Goal: Information Seeking & Learning: Check status

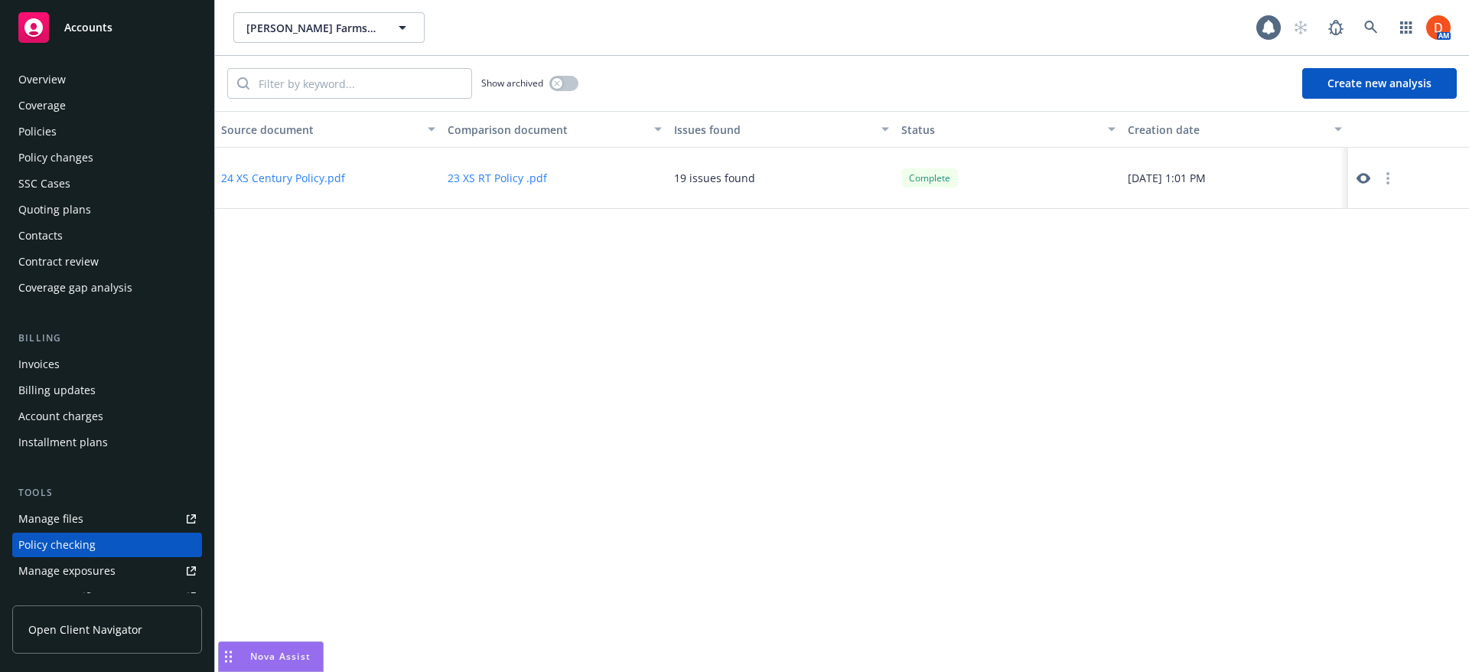
scroll to position [184, 0]
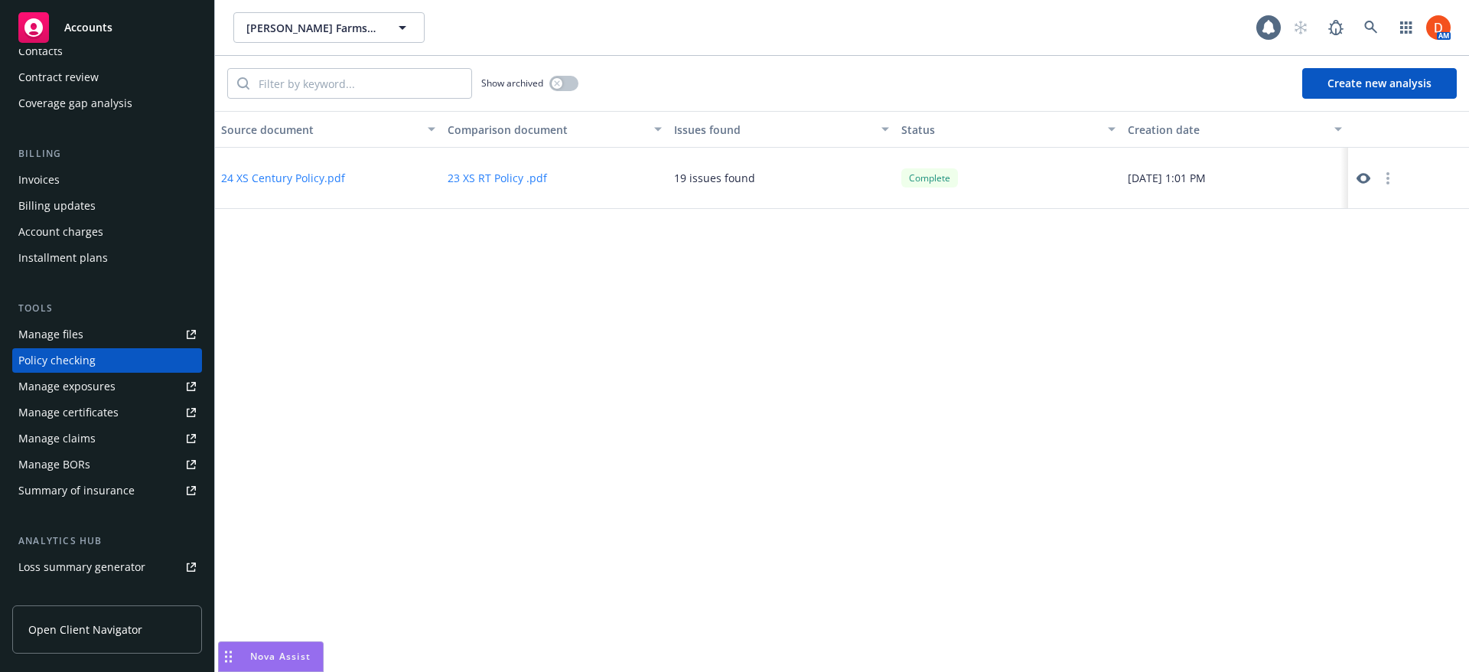
click at [97, 632] on span "Open Client Navigator" at bounding box center [85, 629] width 114 height 16
click at [1384, 39] on span at bounding box center [1371, 27] width 31 height 31
click at [1380, 30] on link at bounding box center [1371, 27] width 31 height 31
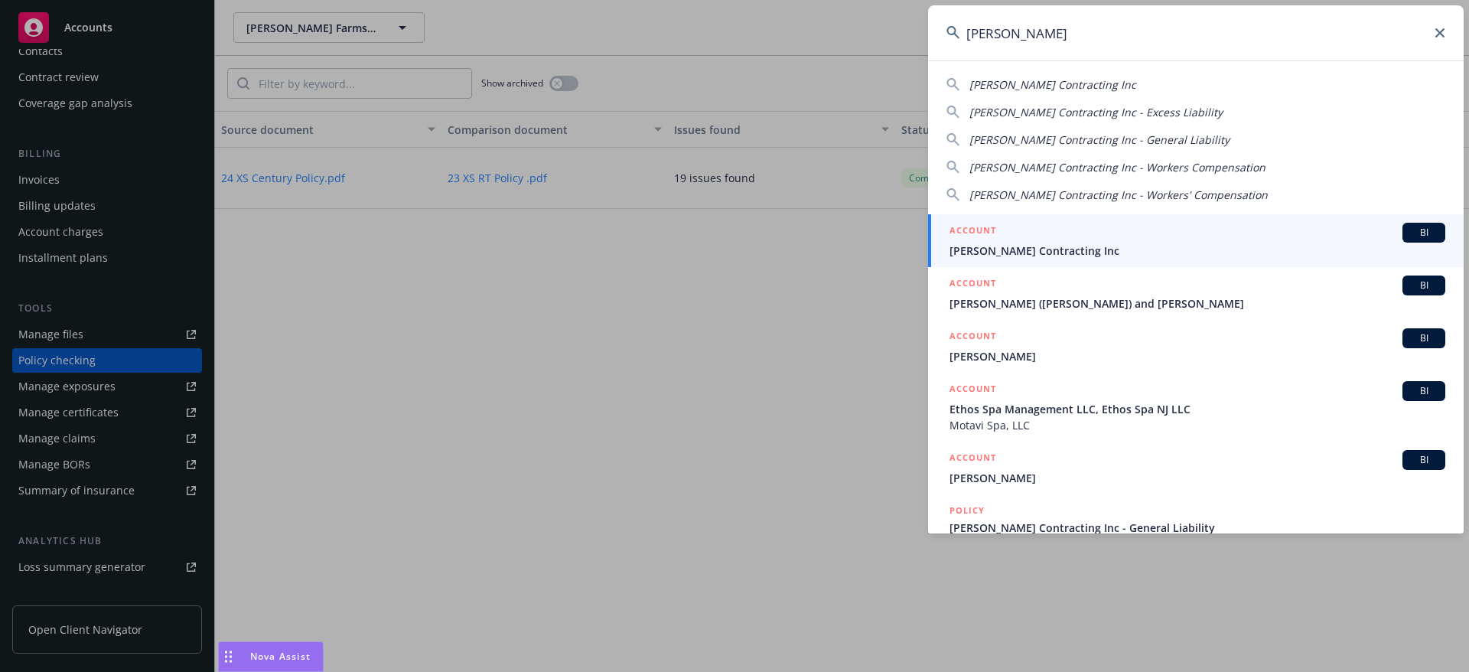
type input "[PERSON_NAME]"
click at [1165, 241] on div "ACCOUNT BI" at bounding box center [1198, 233] width 496 height 20
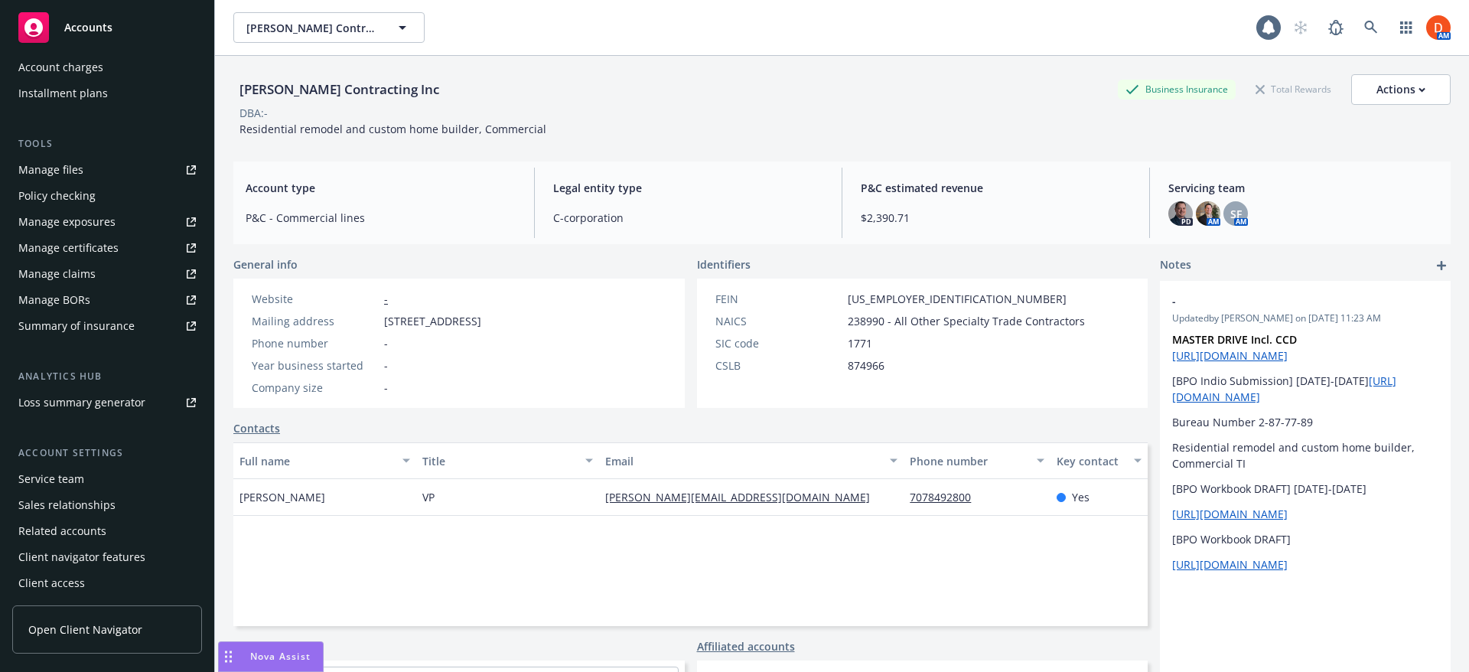
scroll to position [351, 0]
click at [120, 475] on div "Service team" at bounding box center [107, 476] width 178 height 24
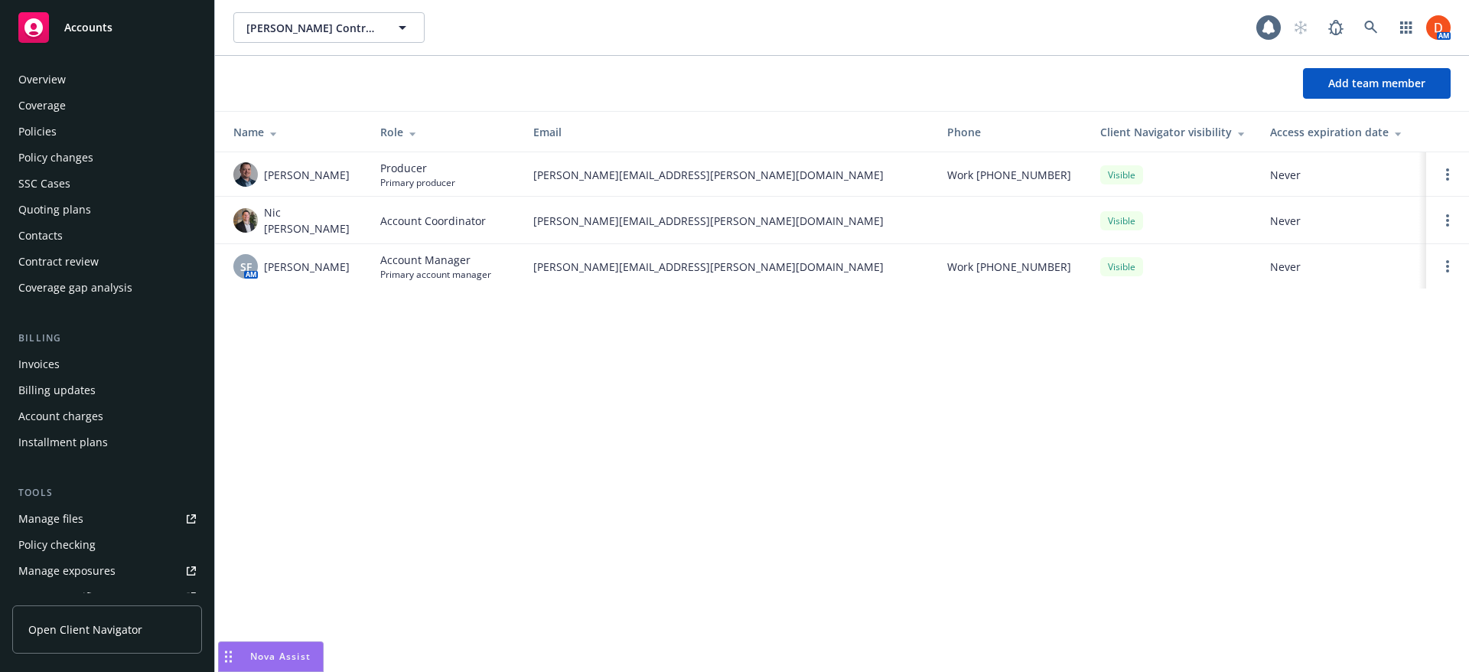
click at [102, 90] on div "Overview" at bounding box center [107, 79] width 178 height 24
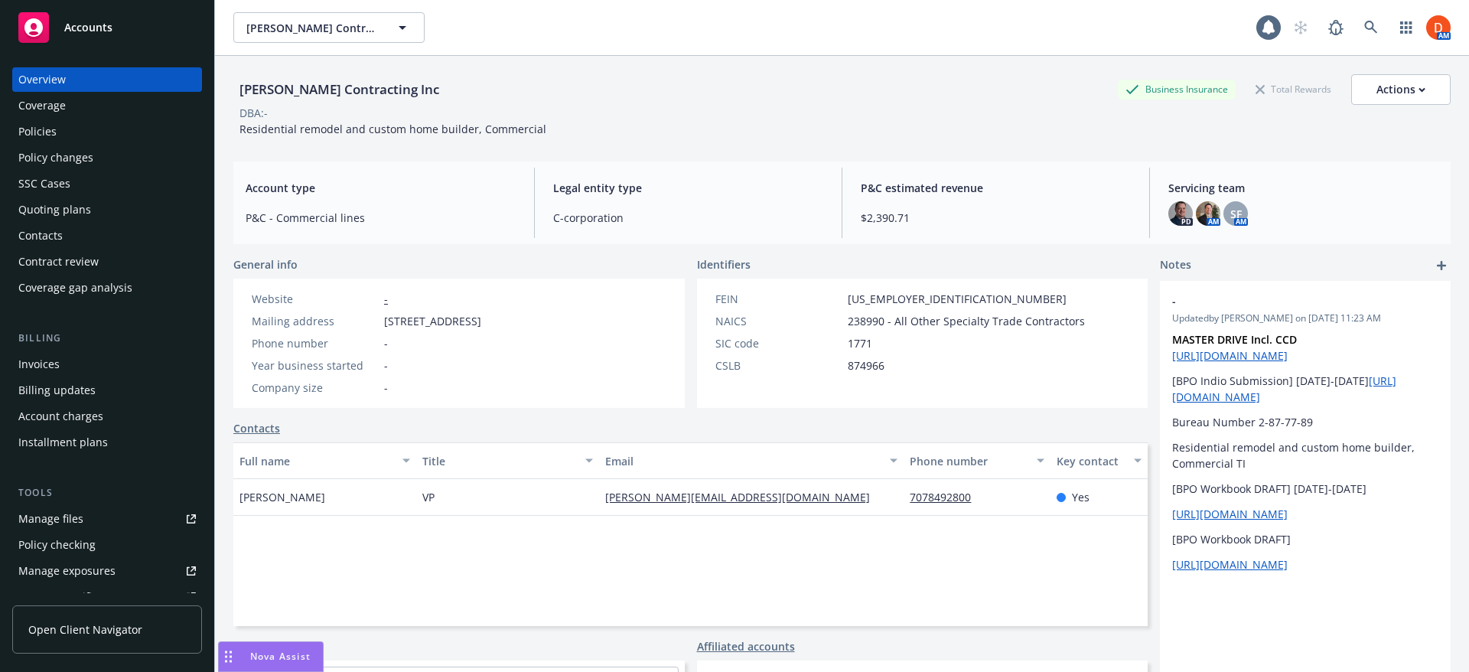
click at [70, 135] on div "Policies" at bounding box center [107, 131] width 178 height 24
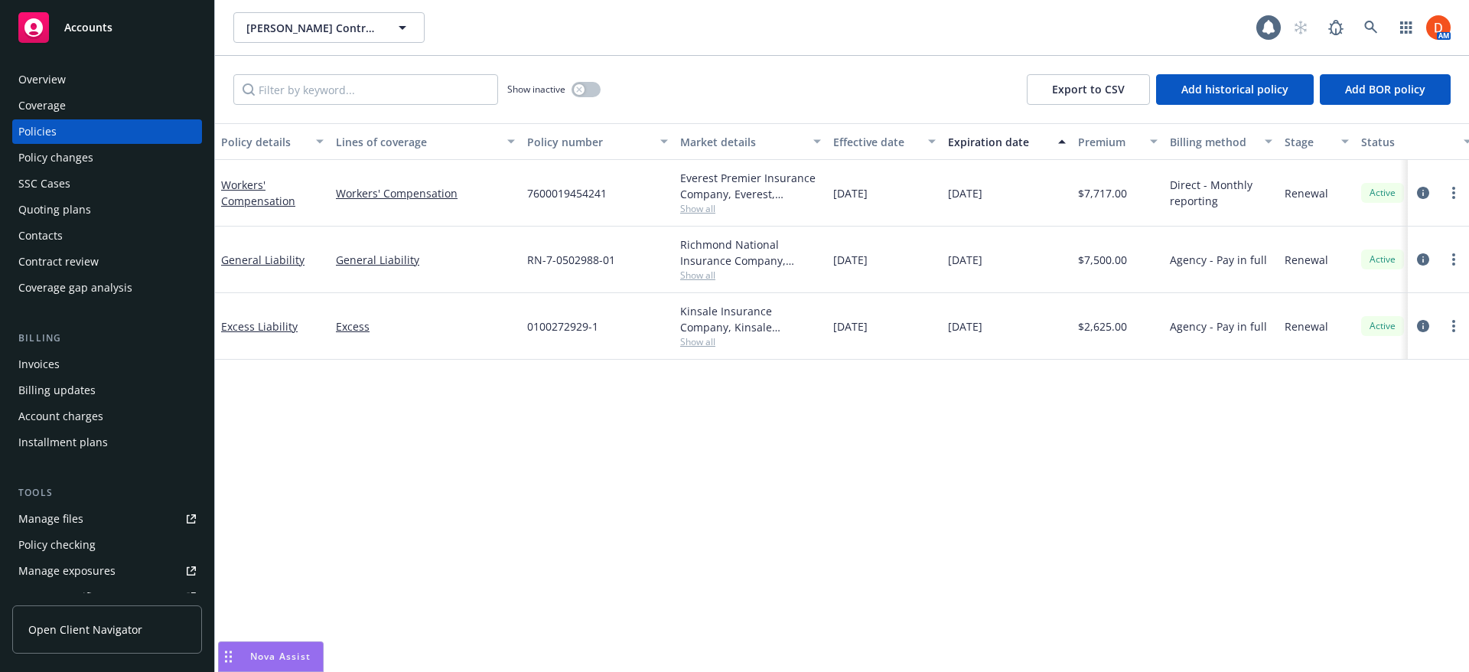
click at [109, 638] on link "Open Client Navigator" at bounding box center [107, 629] width 190 height 48
click at [74, 512] on div "Manage files" at bounding box center [50, 519] width 65 height 24
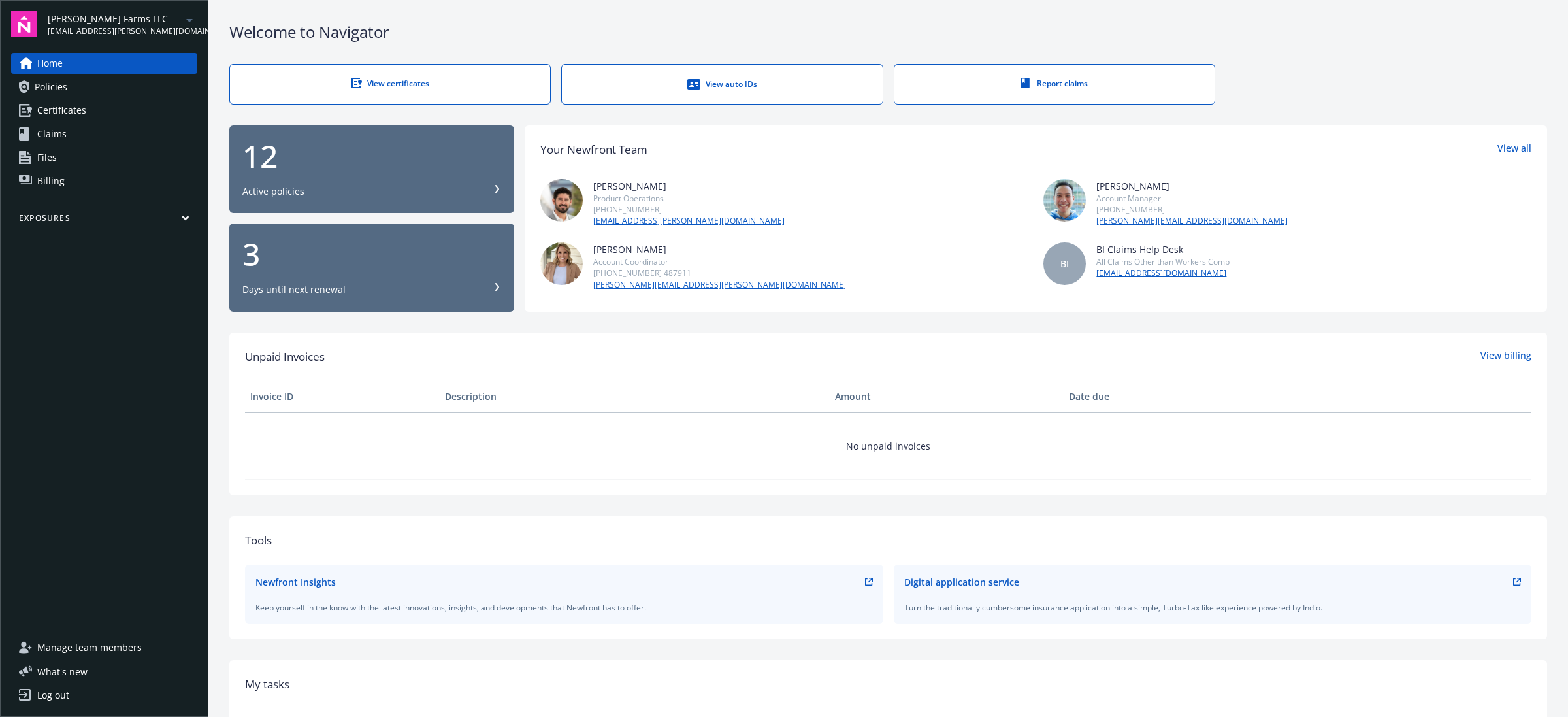
click at [134, 26] on span "[EMAIL_ADDRESS][PERSON_NAME][DOMAIN_NAME]" at bounding box center [114, 32] width 134 height 12
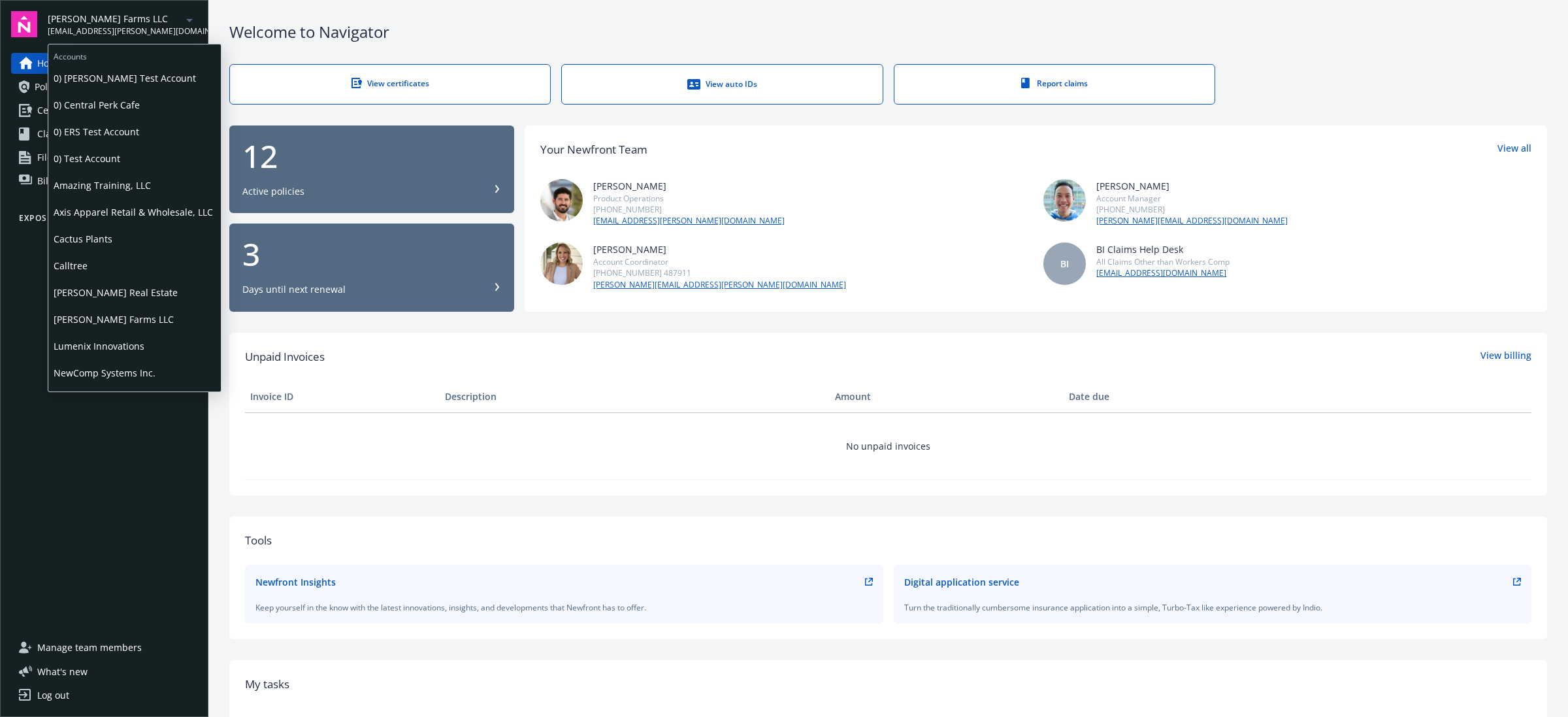
click at [121, 350] on span "Lumenix Innovations" at bounding box center [135, 345] width 162 height 26
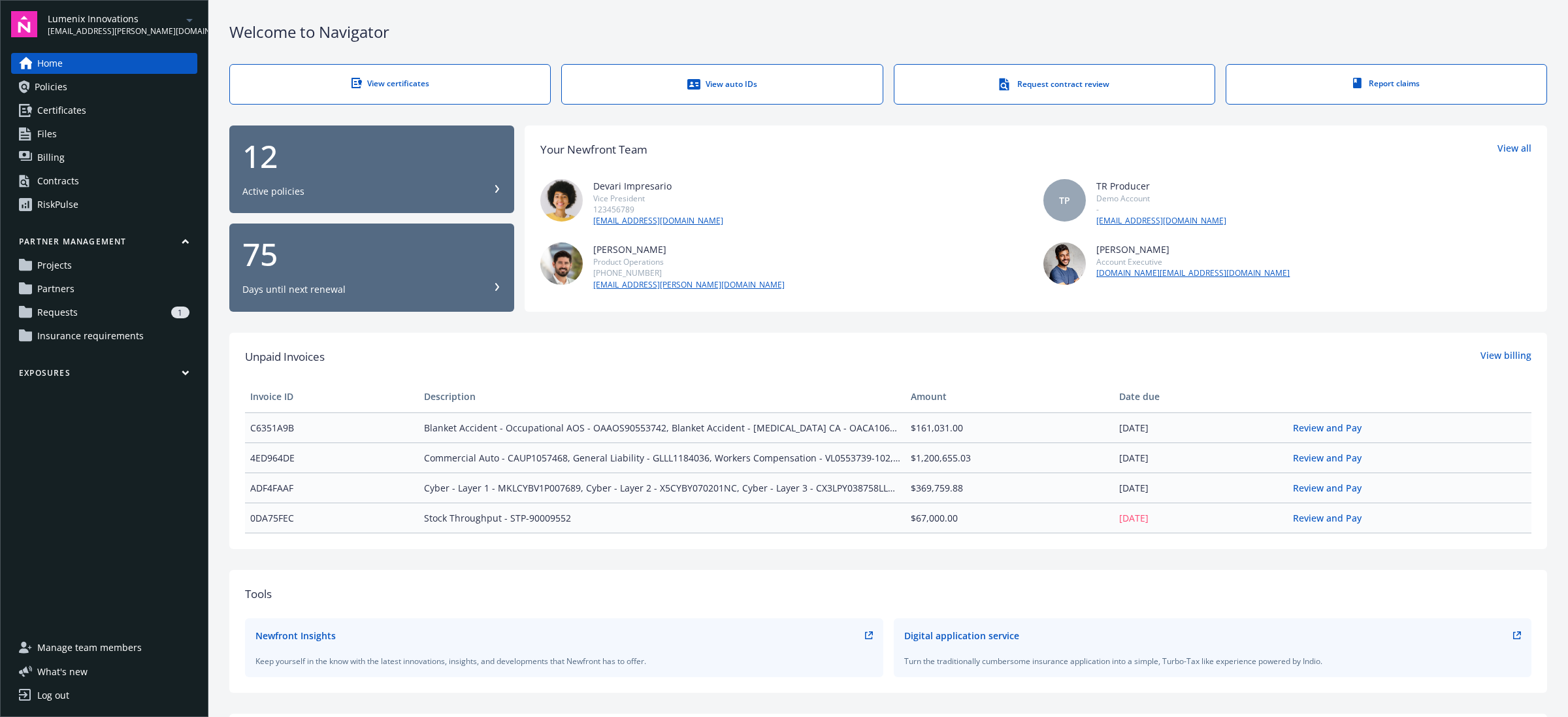
click at [98, 263] on link "Projects" at bounding box center [104, 265] width 186 height 21
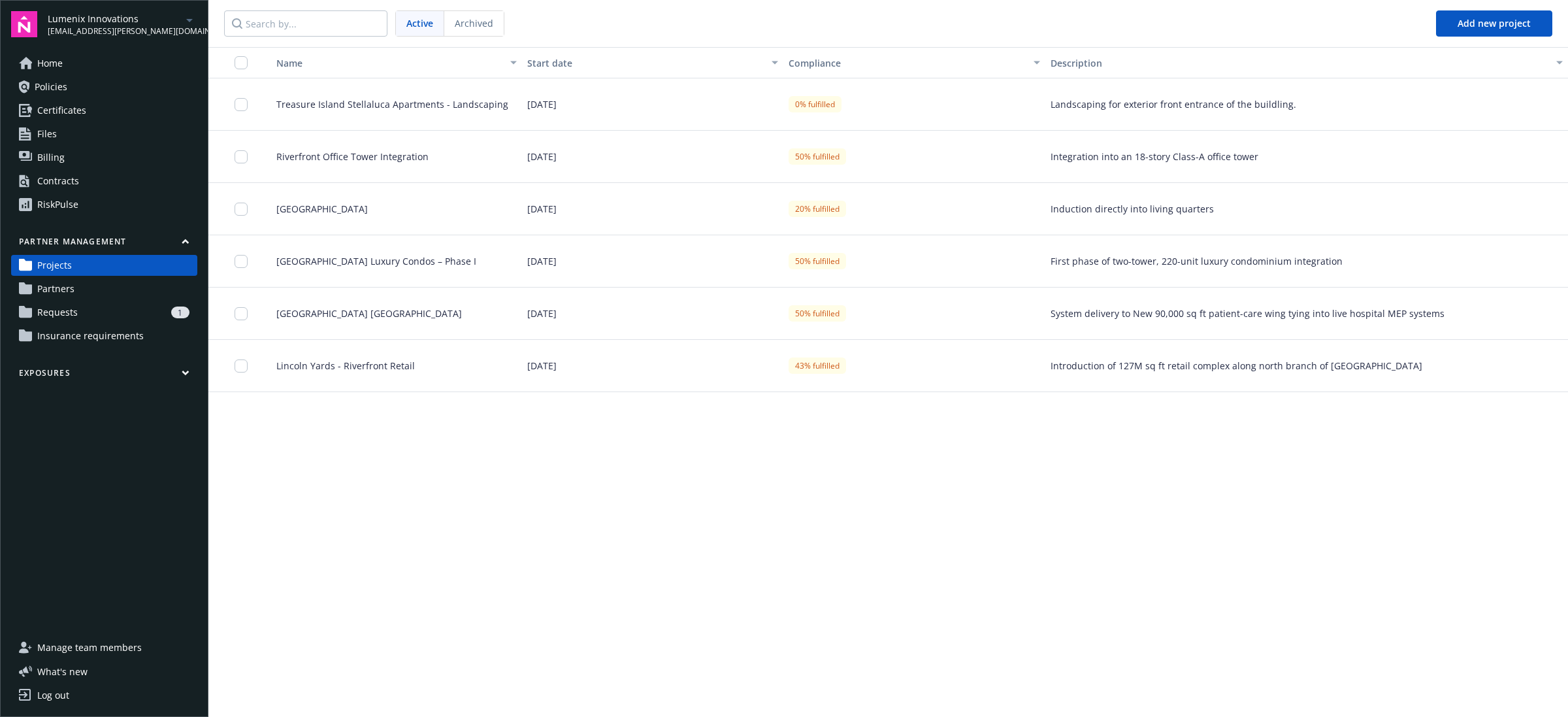
click at [93, 288] on link "Partners" at bounding box center [104, 289] width 186 height 21
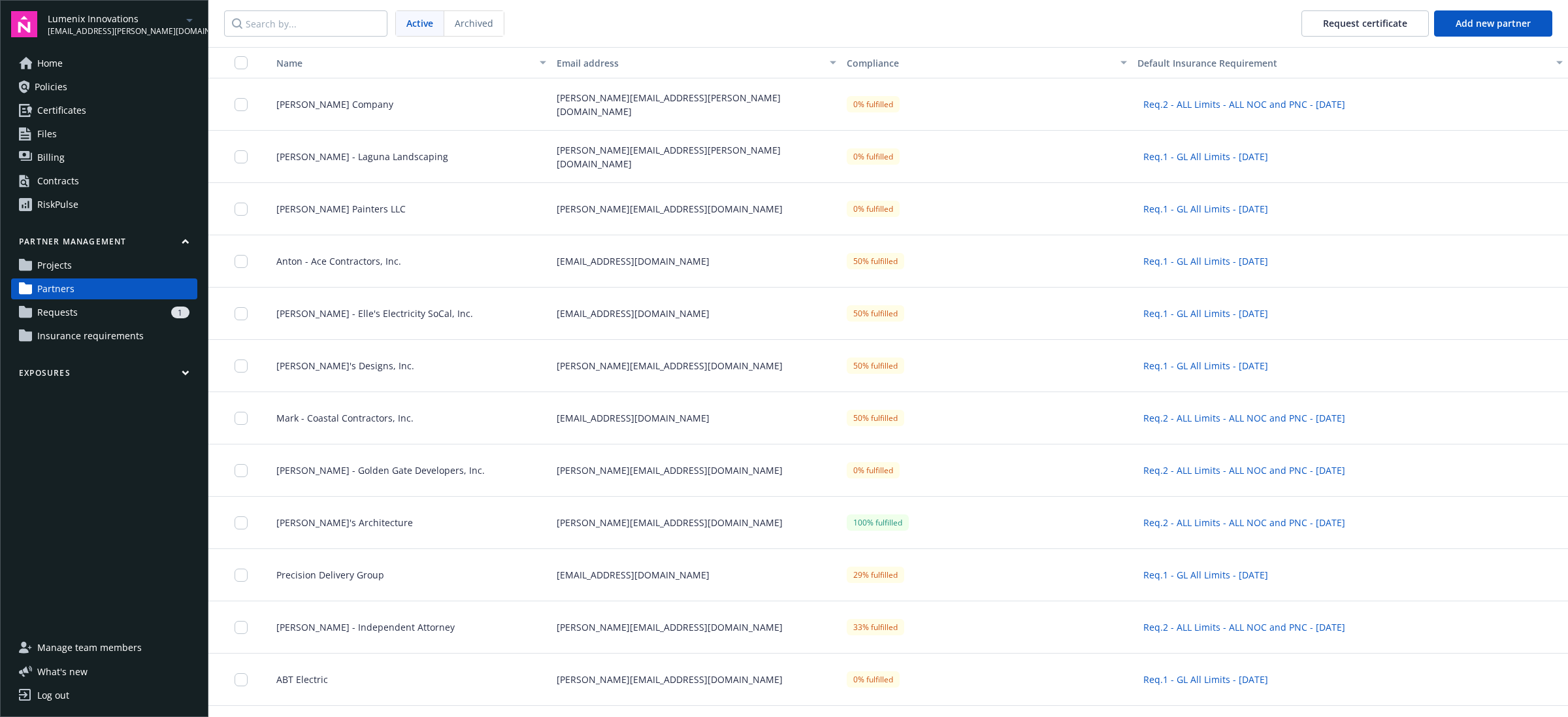
click at [93, 308] on div "1" at bounding box center [136, 313] width 107 height 12
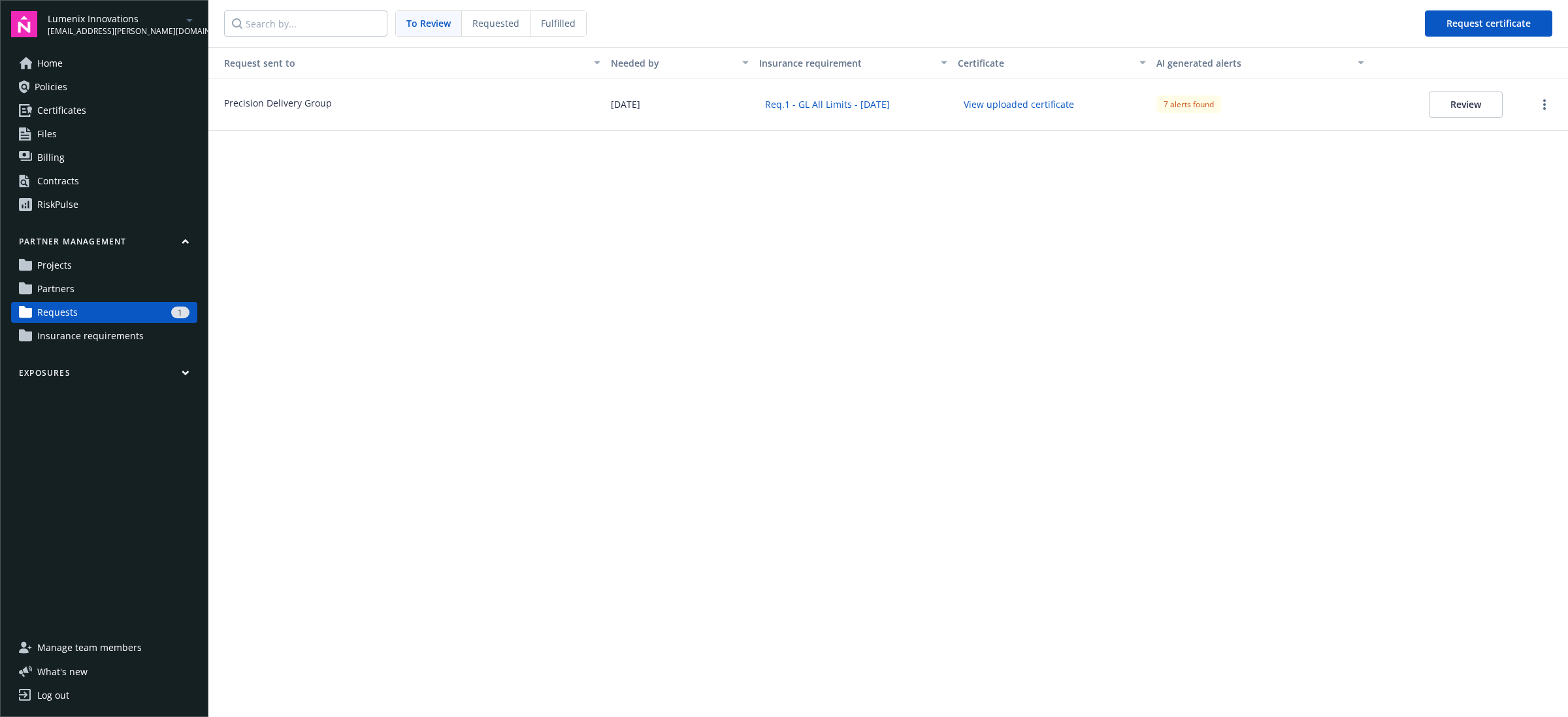
click at [99, 338] on span "Insurance requirements" at bounding box center [91, 336] width 107 height 21
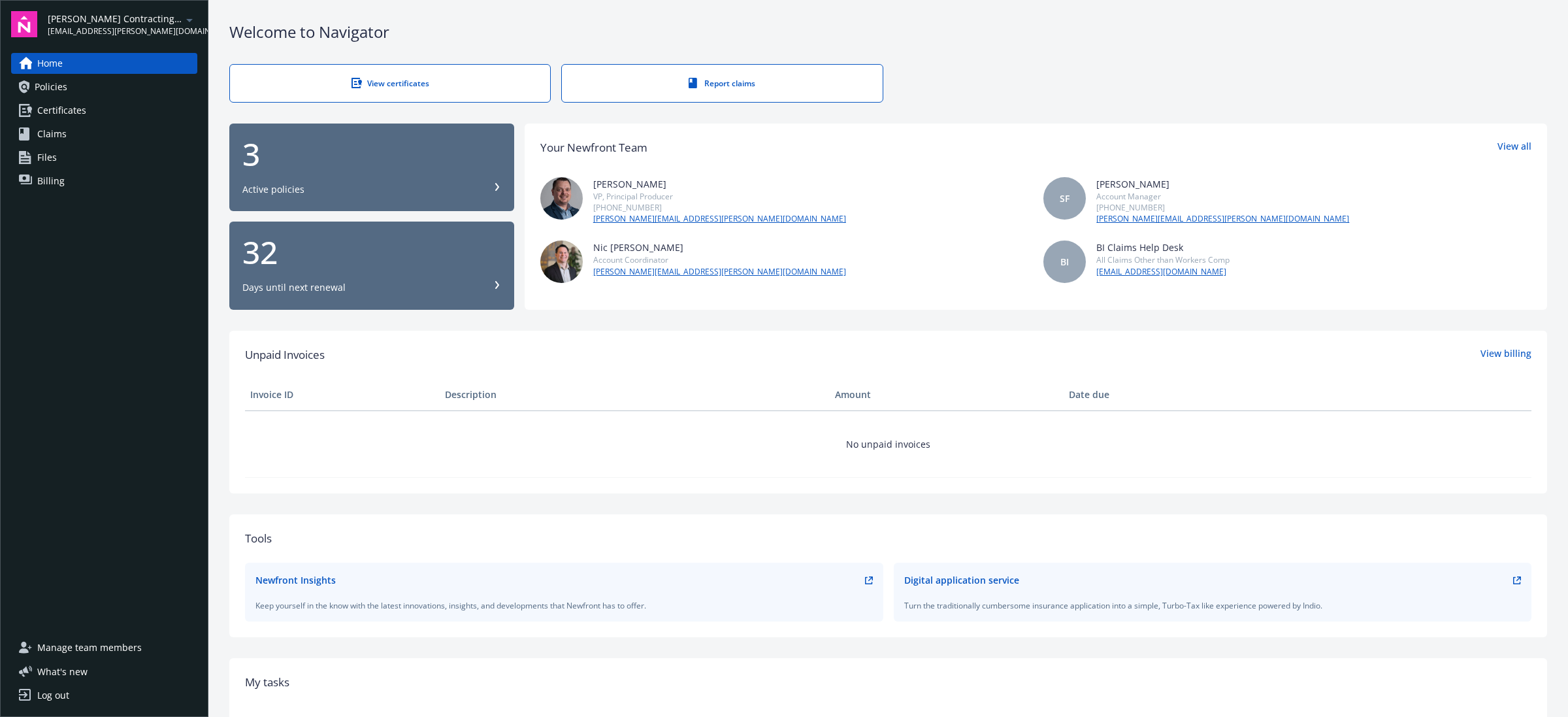
click at [114, 109] on link "Certificates" at bounding box center [104, 110] width 186 height 21
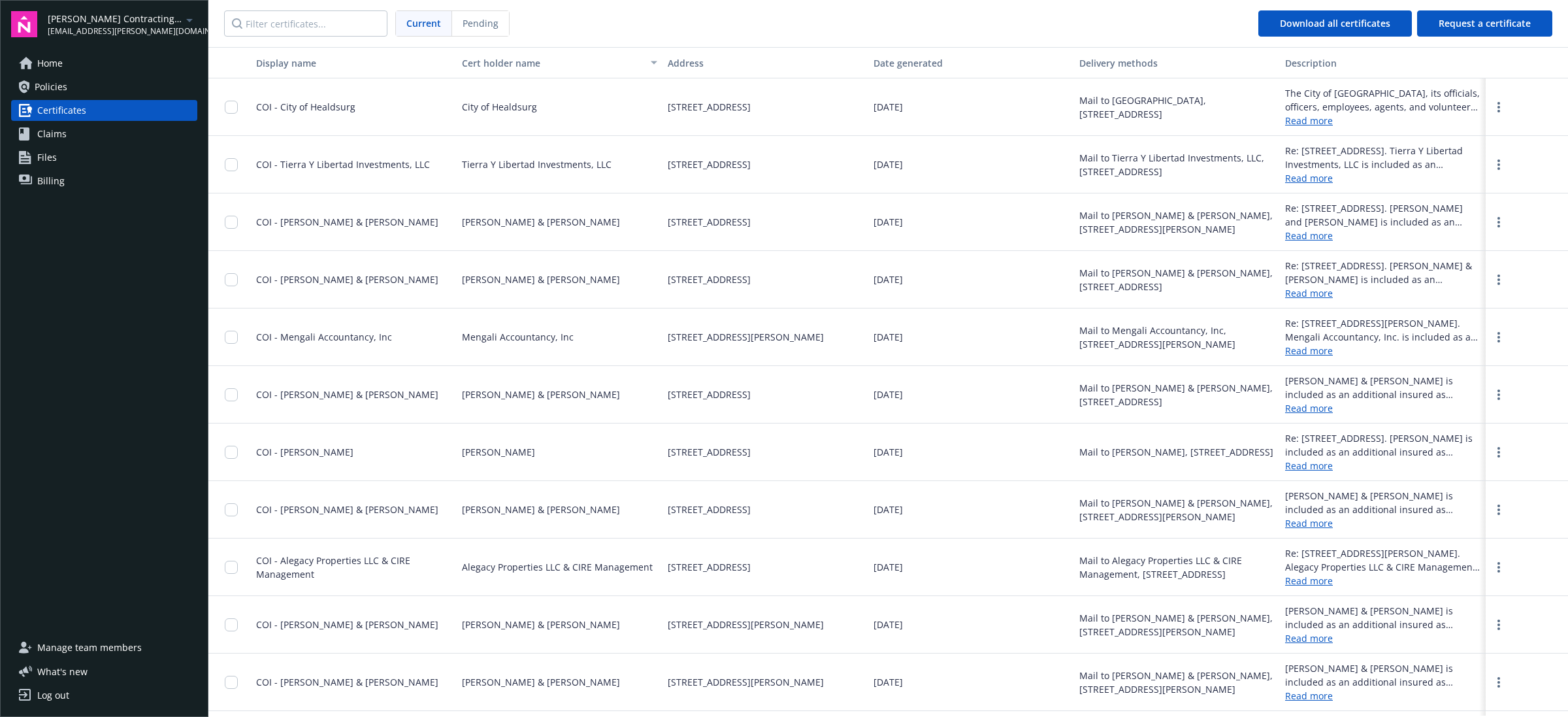
click at [108, 141] on link "Claims" at bounding box center [104, 134] width 186 height 21
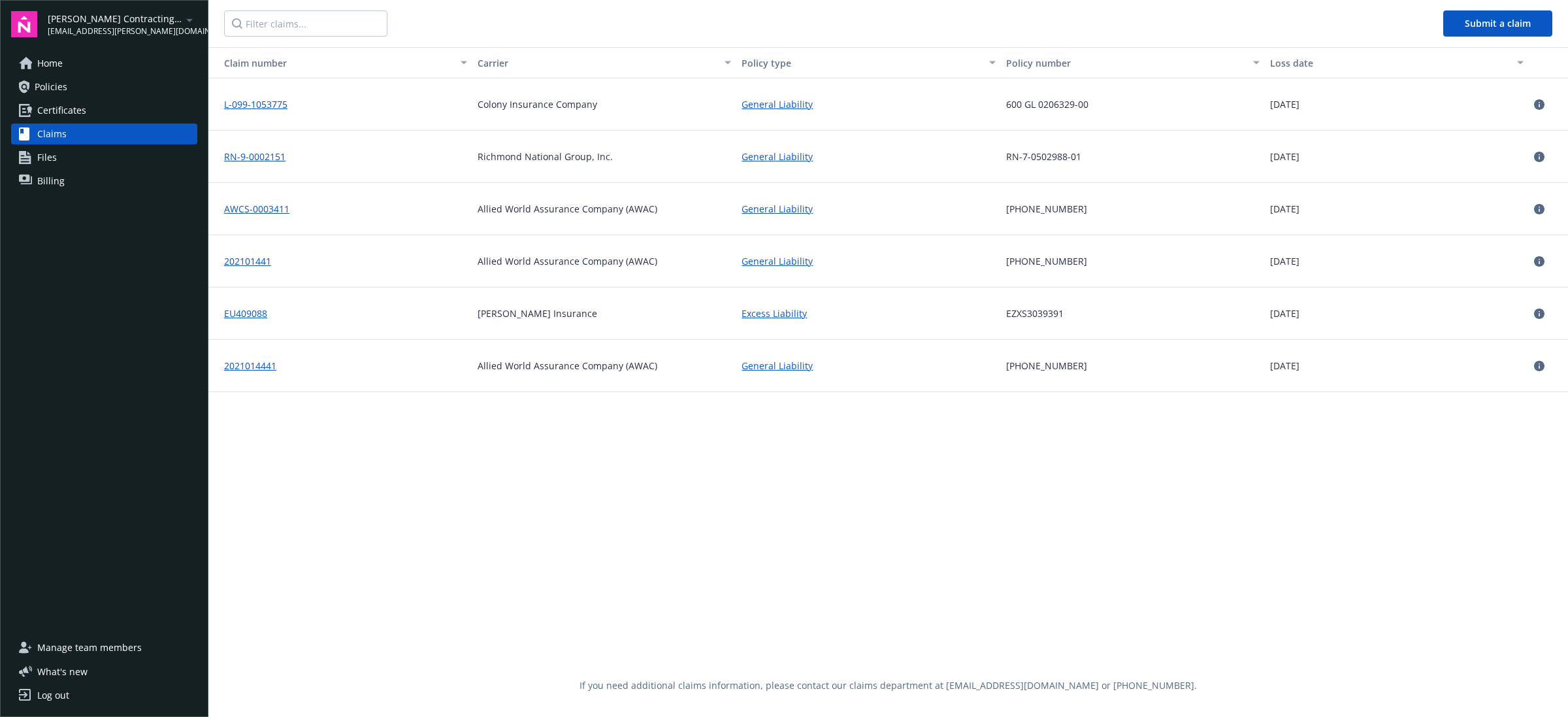
click at [107, 164] on link "Files" at bounding box center [104, 157] width 186 height 21
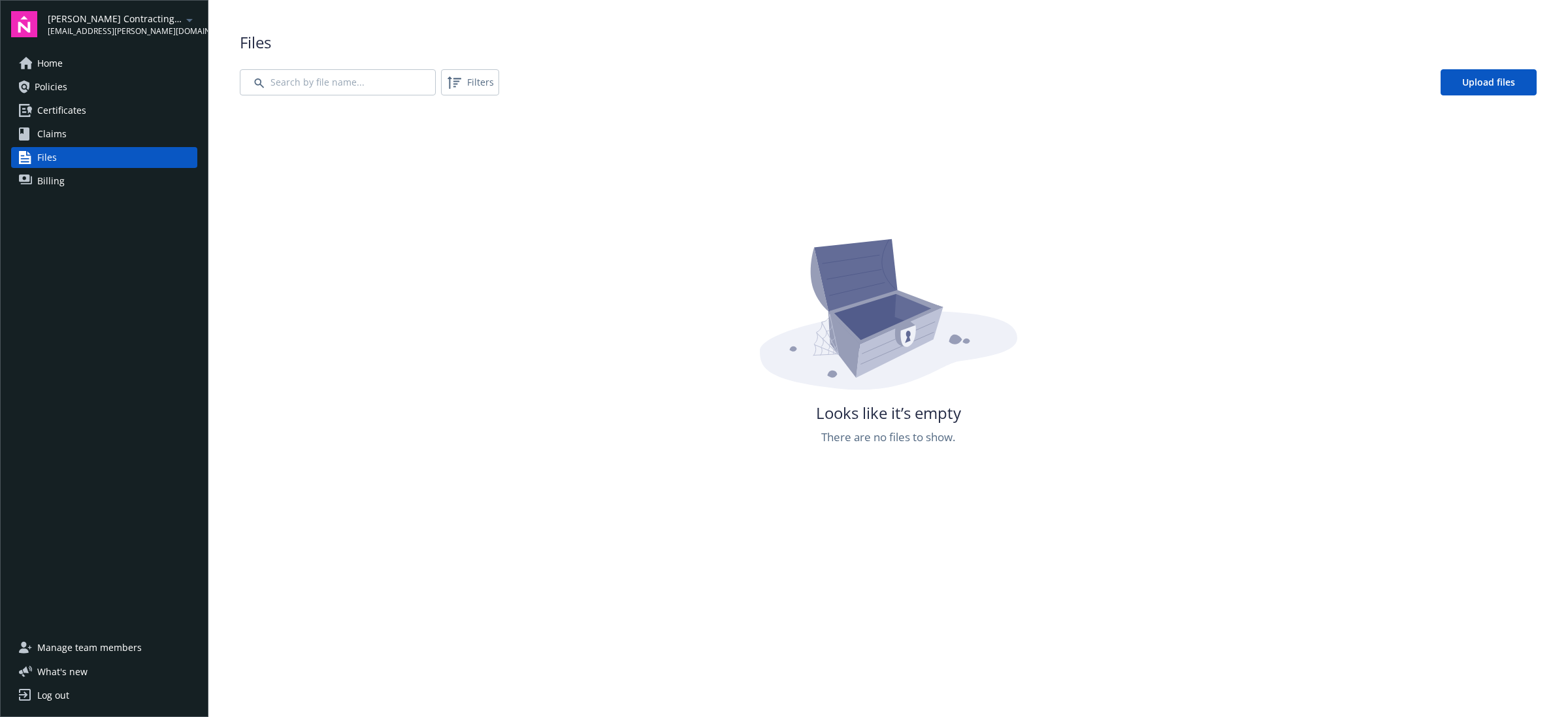
click at [102, 185] on link "Billing" at bounding box center [104, 181] width 186 height 21
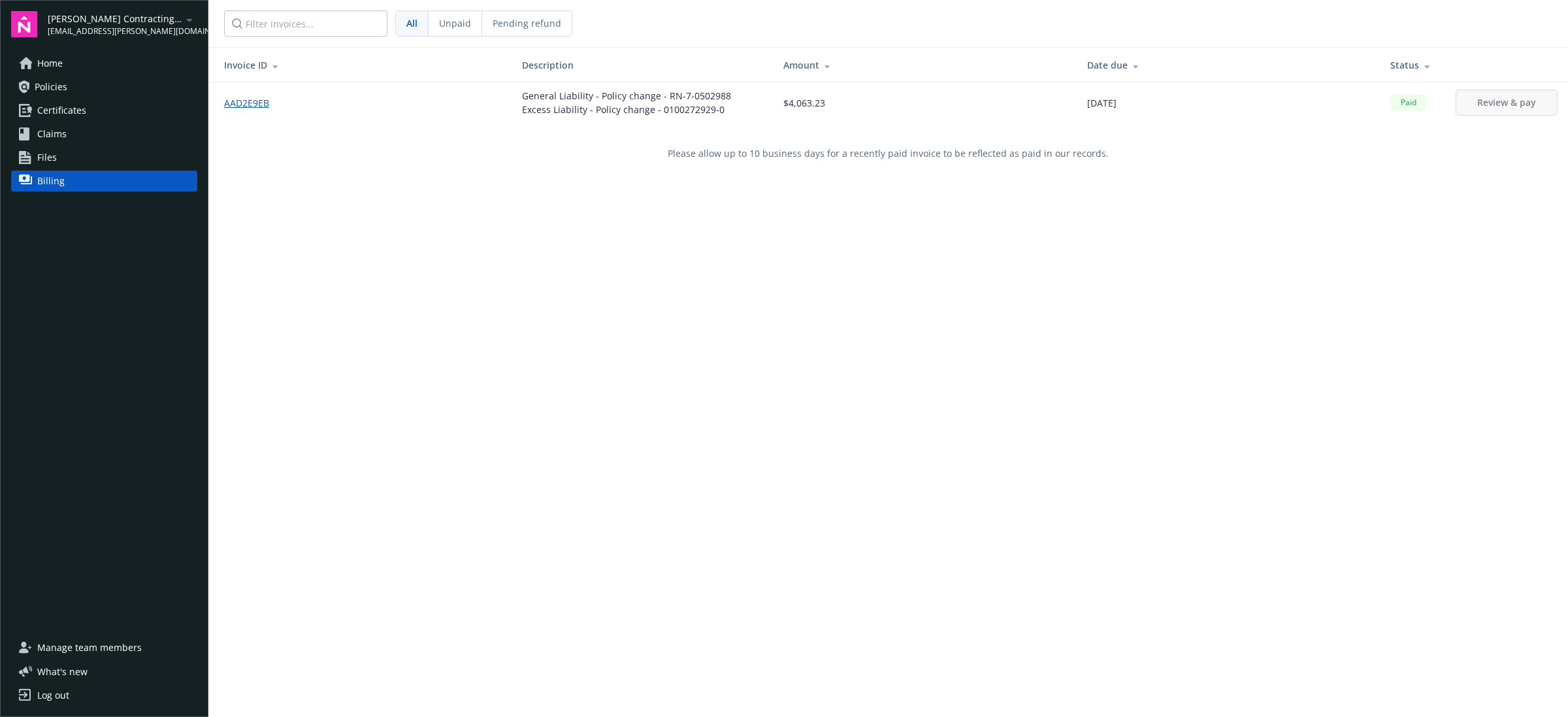
click at [108, 88] on link "Policies" at bounding box center [104, 87] width 186 height 21
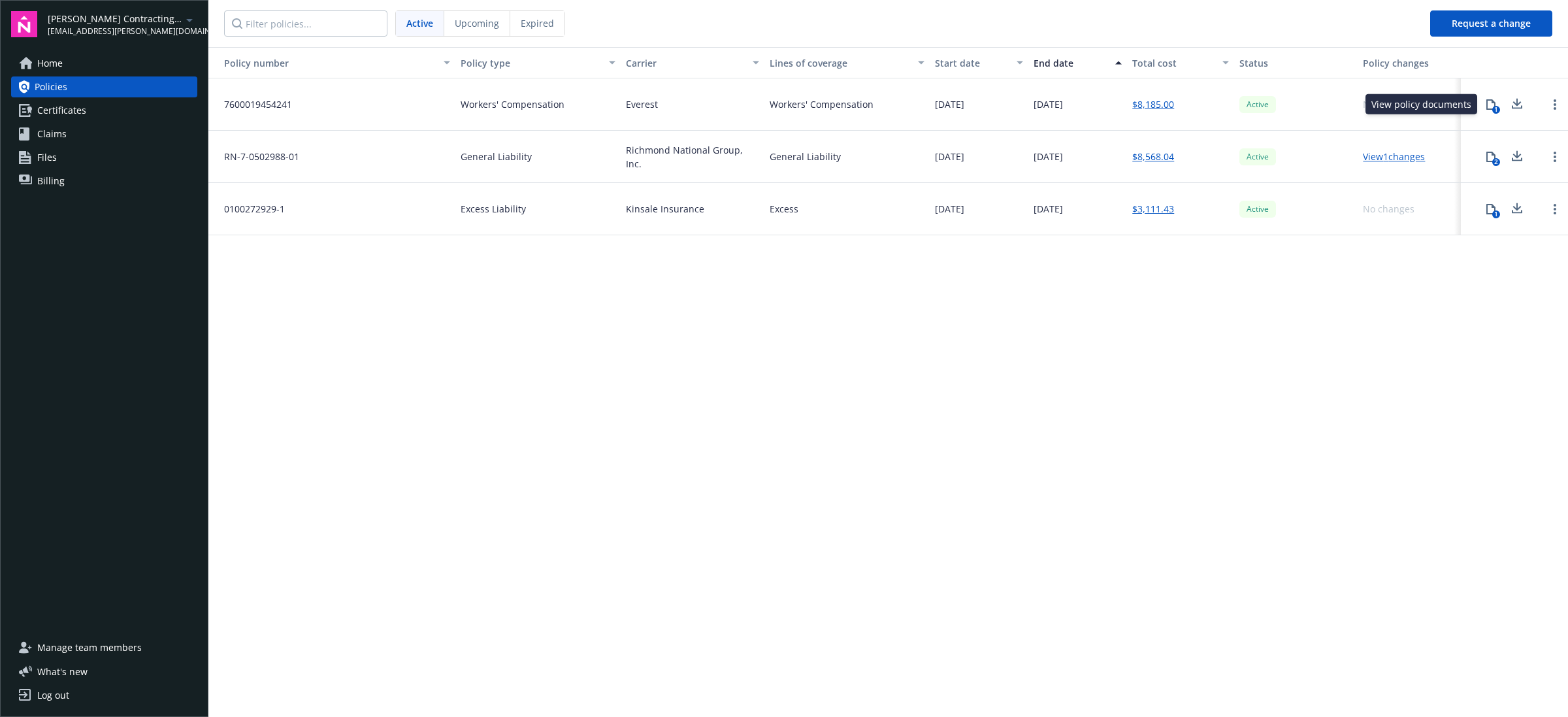
click at [1488, 105] on icon at bounding box center [1491, 104] width 9 height 10
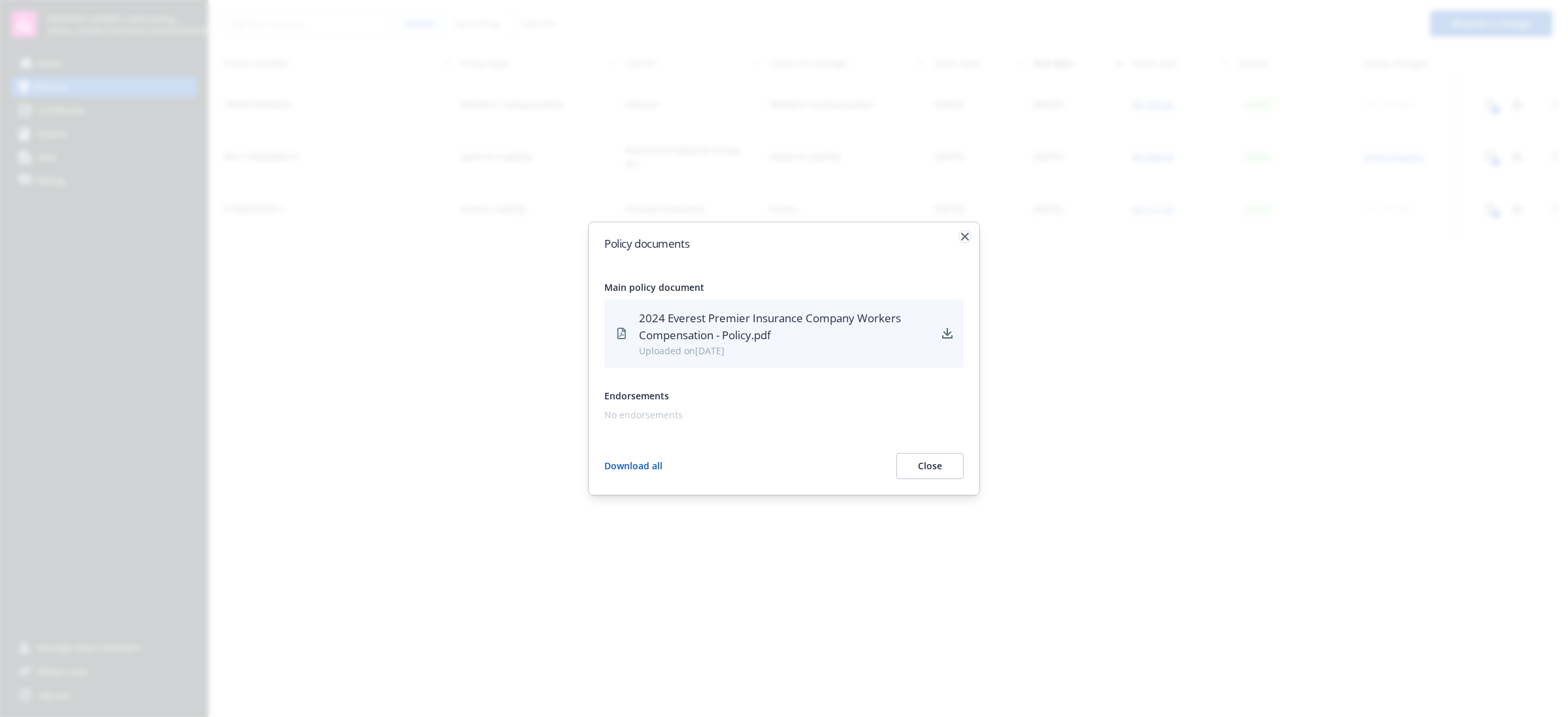
click at [967, 237] on icon "button" at bounding box center [965, 236] width 8 height 8
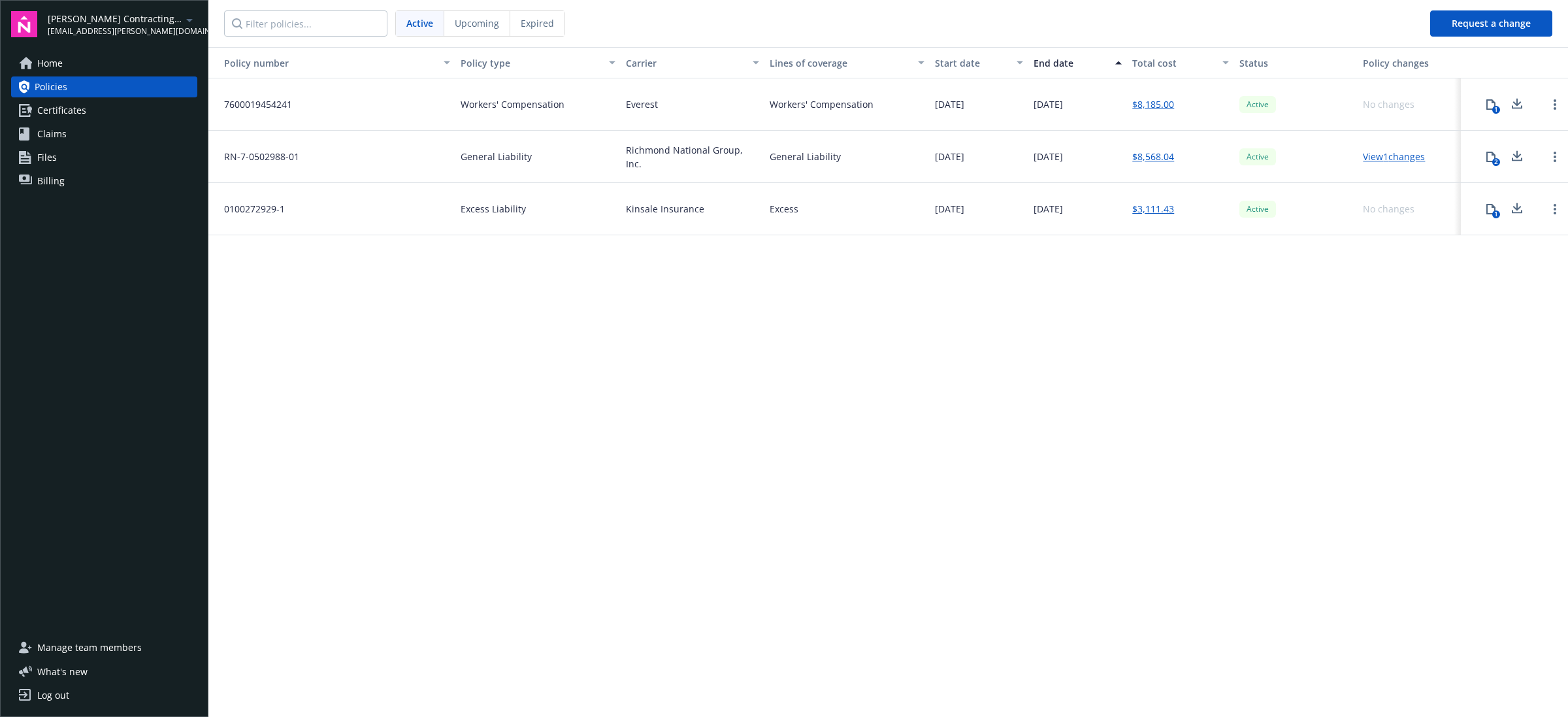
click at [136, 645] on span "Manage team members" at bounding box center [90, 648] width 104 height 21
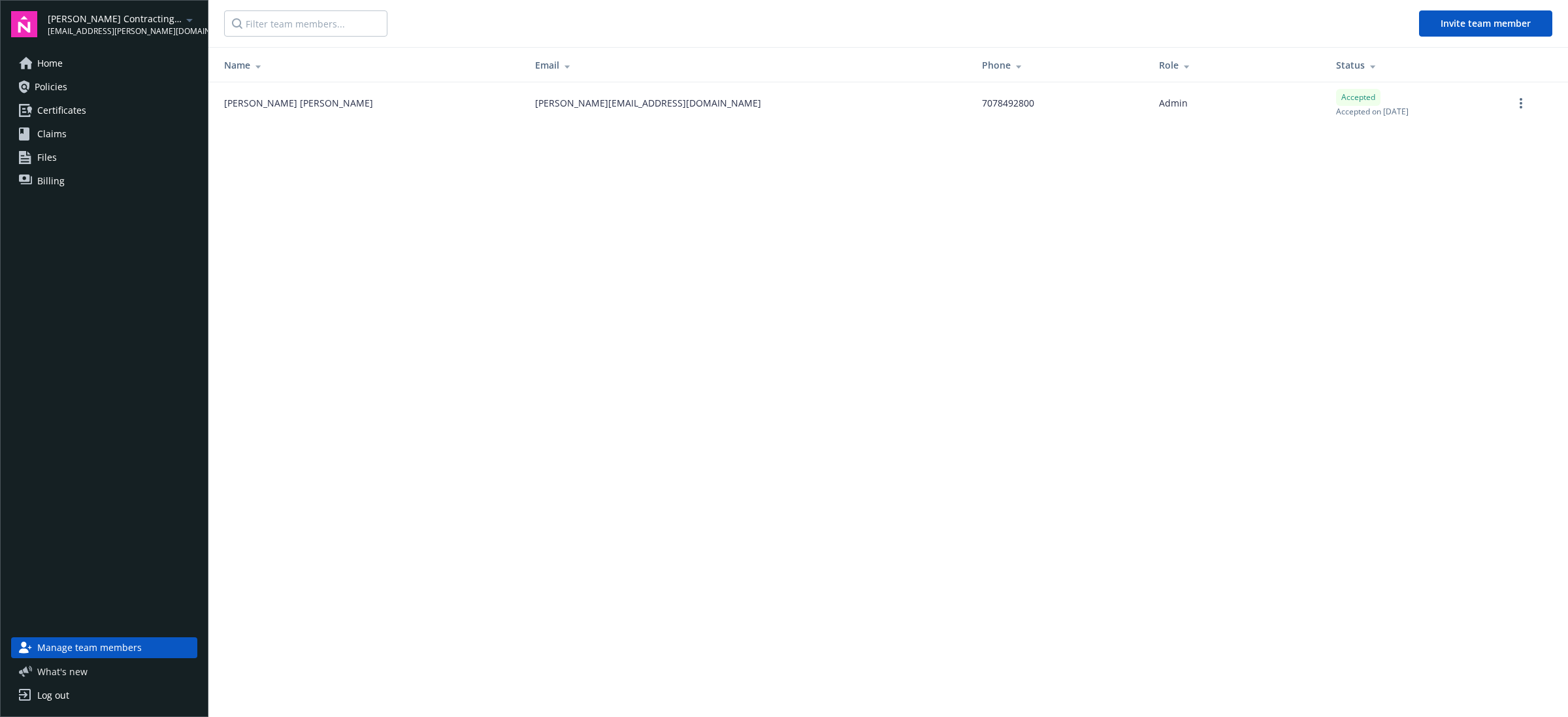
click at [51, 675] on span "What ' s new" at bounding box center [62, 672] width 50 height 14
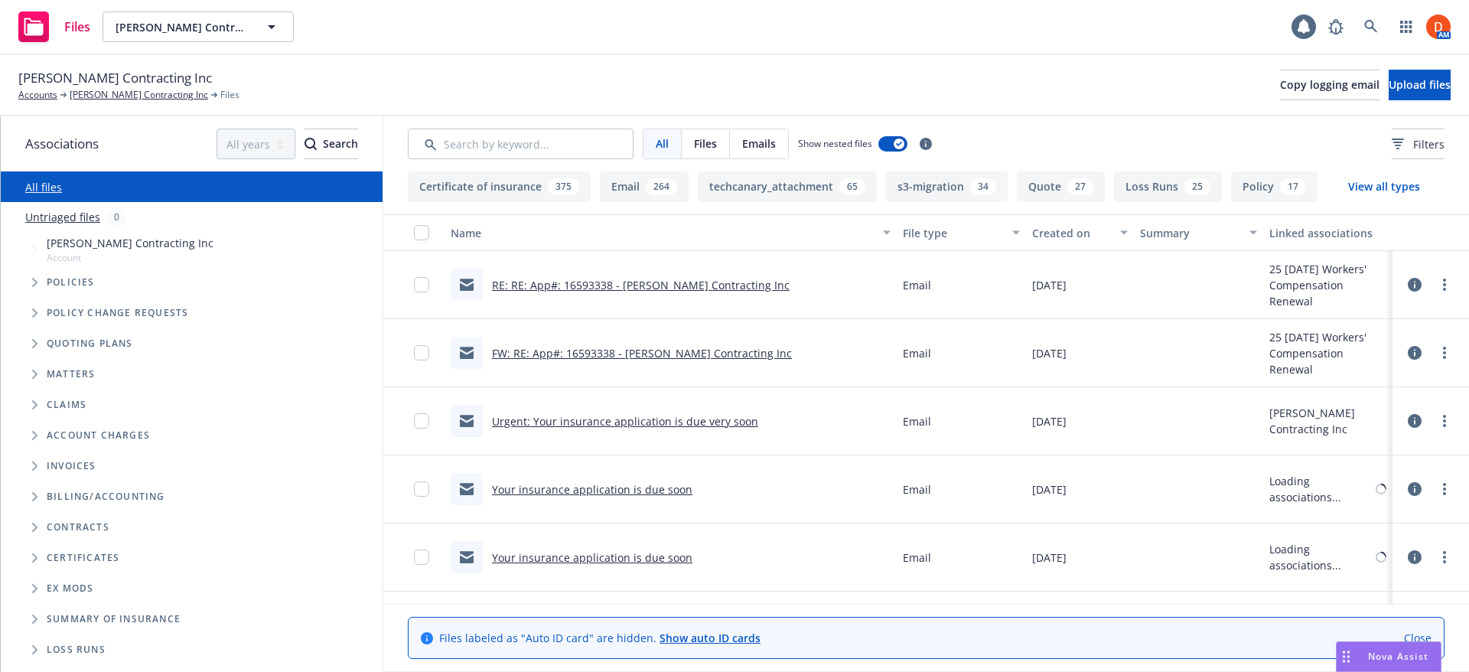
click at [761, 142] on span "Emails" at bounding box center [759, 143] width 34 height 16
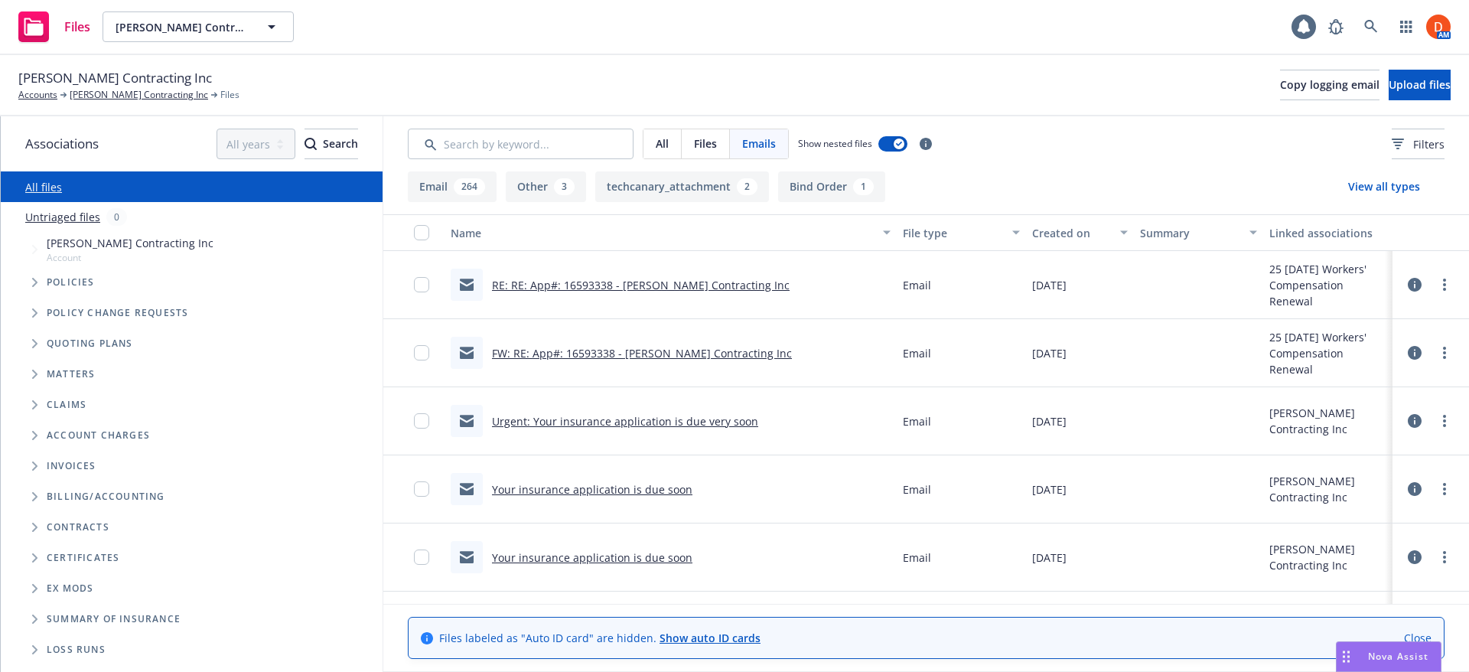
click at [670, 292] on div "RE: RE: App#: 16593338 - Mota Contracting Inc" at bounding box center [641, 285] width 298 height 16
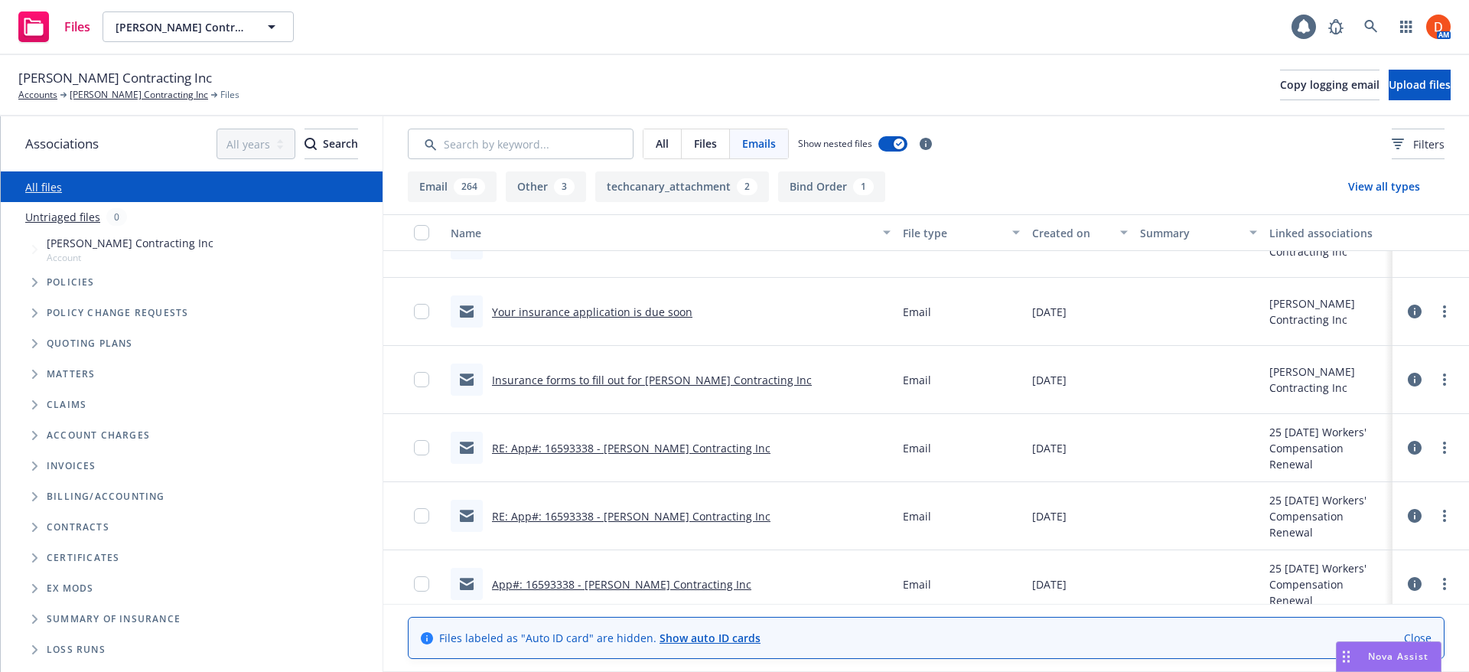
scroll to position [230, 0]
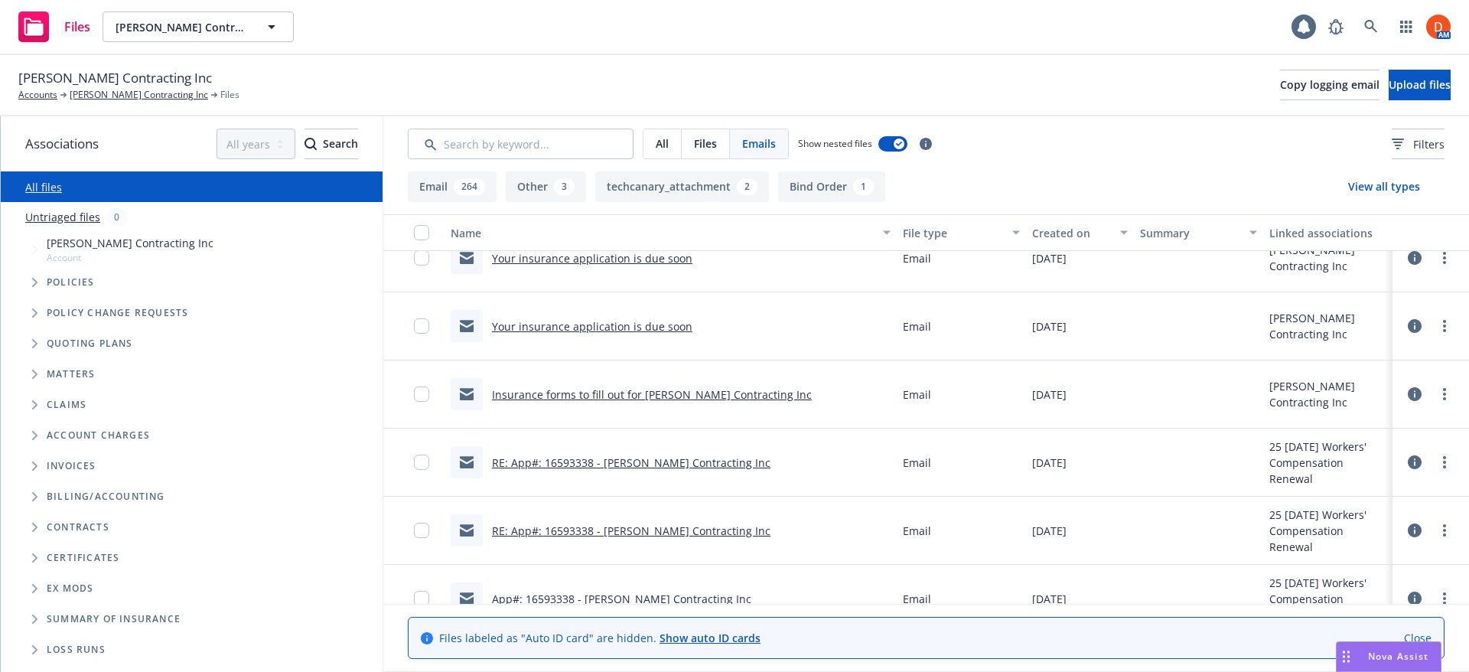
click at [585, 329] on link "Your insurance application is due soon" at bounding box center [592, 326] width 200 height 15
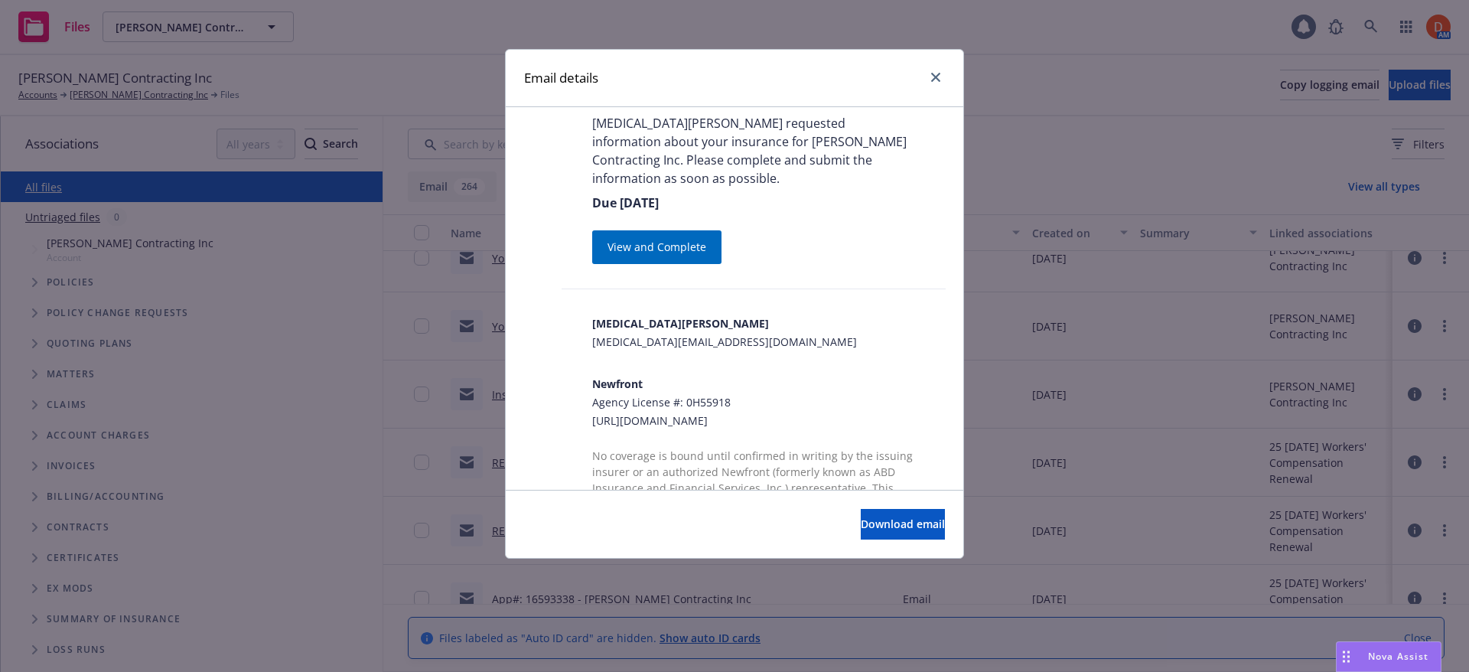
scroll to position [412, 0]
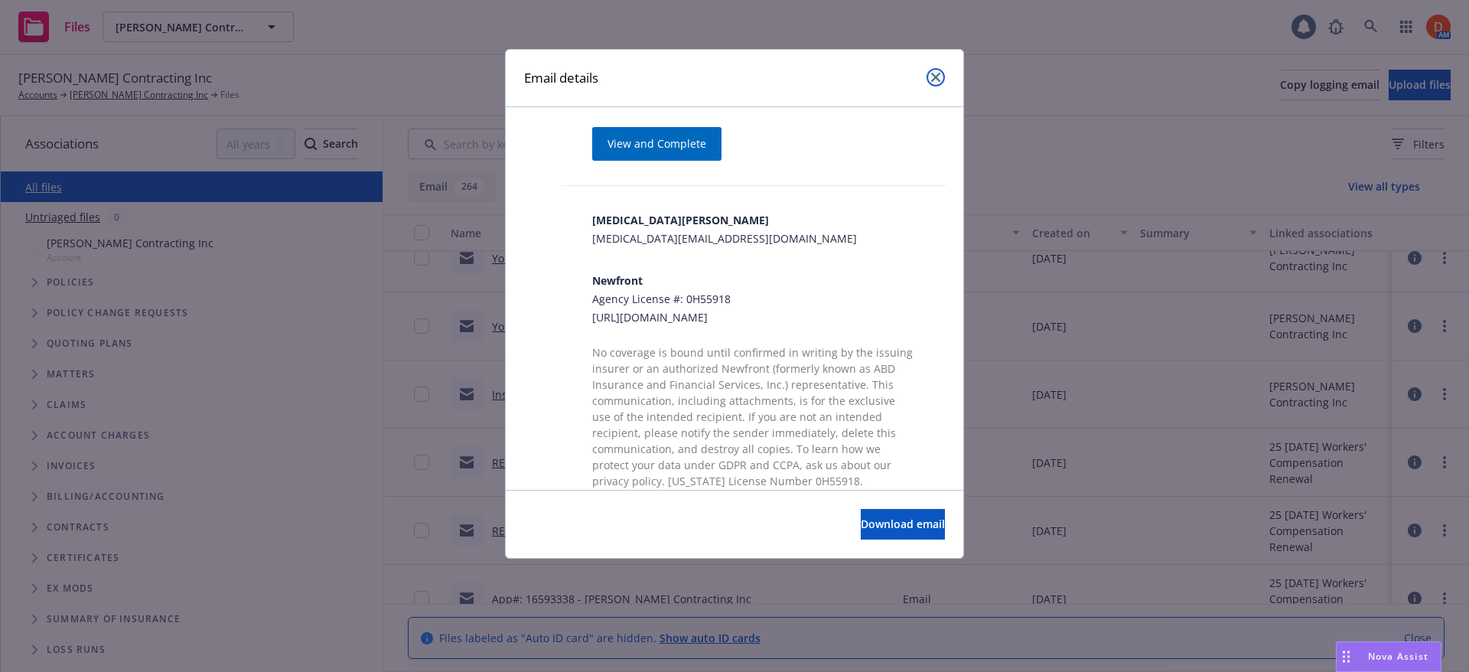
click at [937, 82] on link "close" at bounding box center [936, 77] width 18 height 18
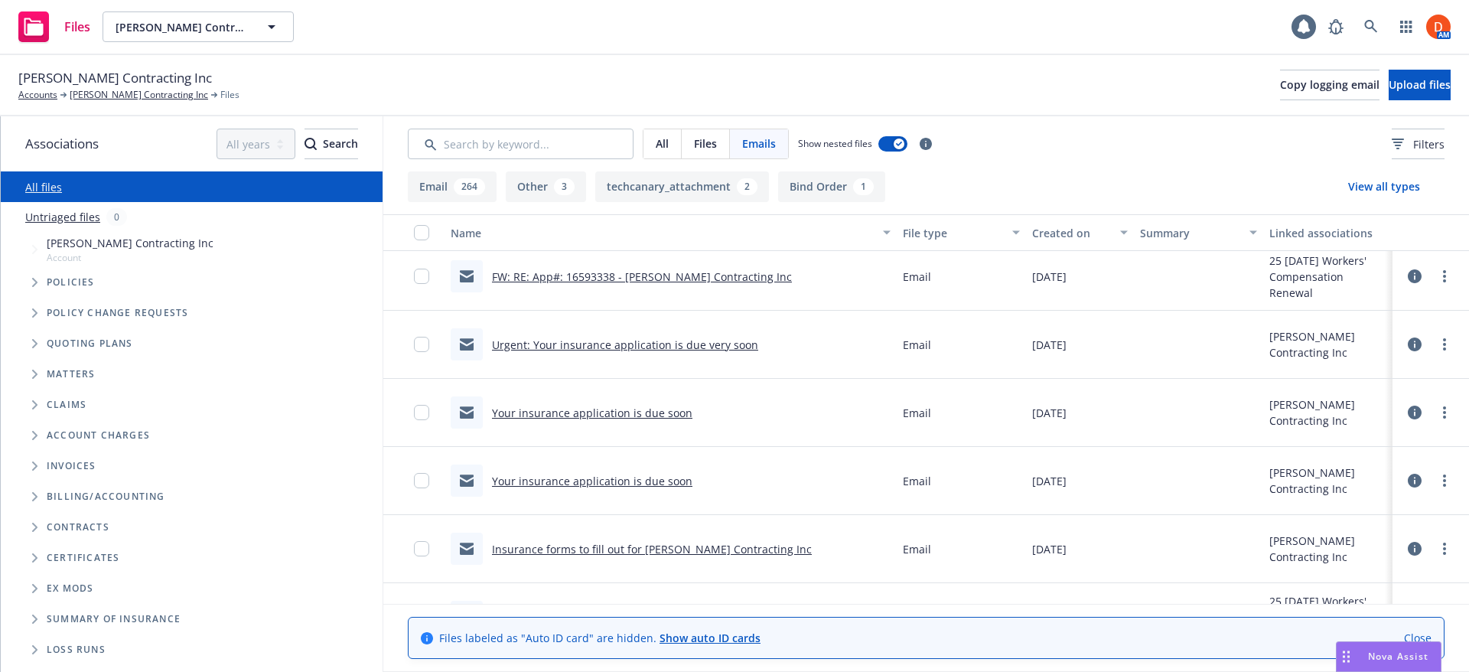
scroll to position [0, 0]
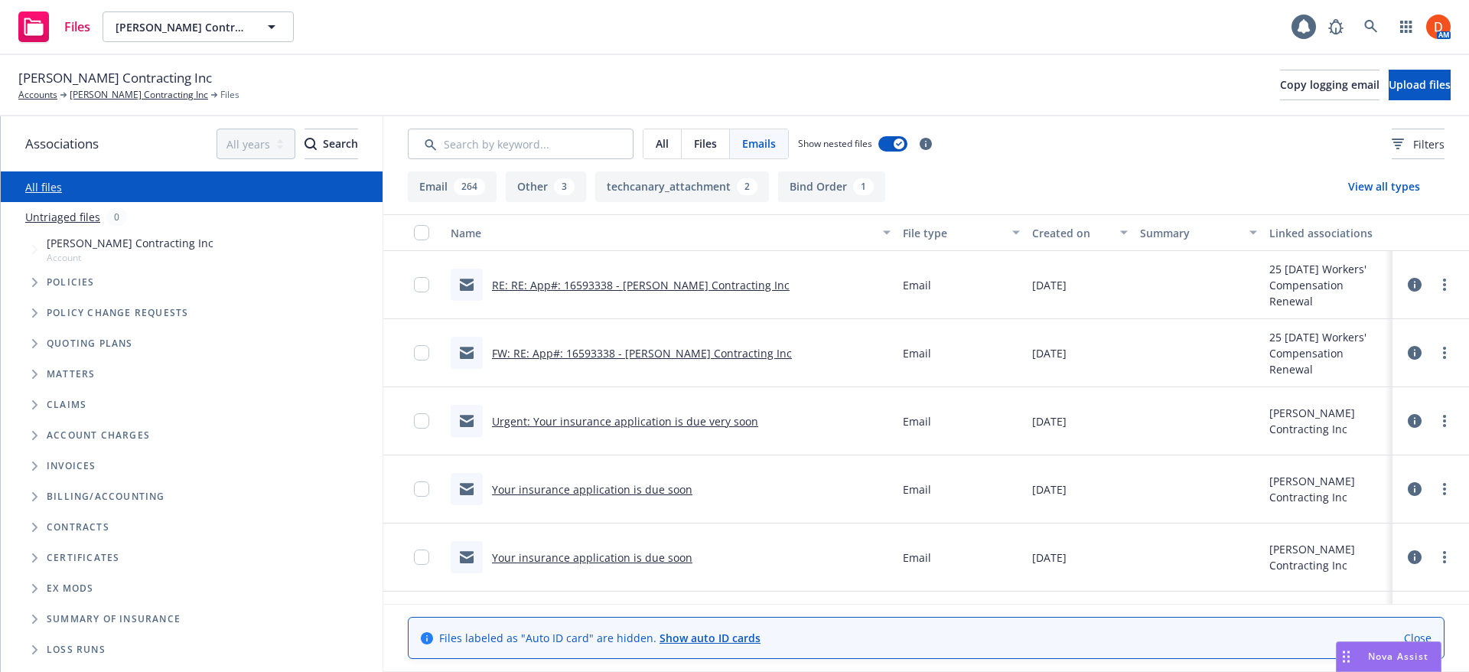
click at [617, 424] on link "Urgent: Your insurance application is due very soon" at bounding box center [625, 421] width 266 height 15
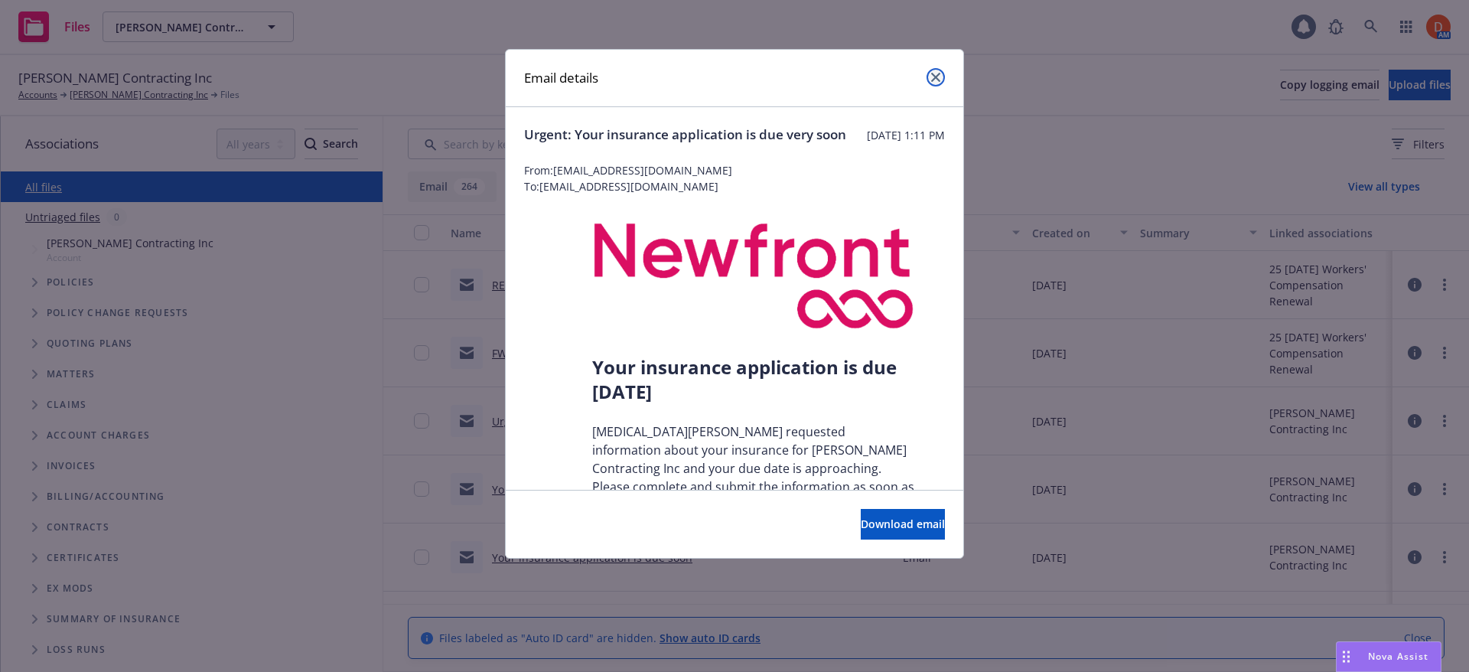
click at [939, 80] on icon "close" at bounding box center [935, 77] width 9 height 9
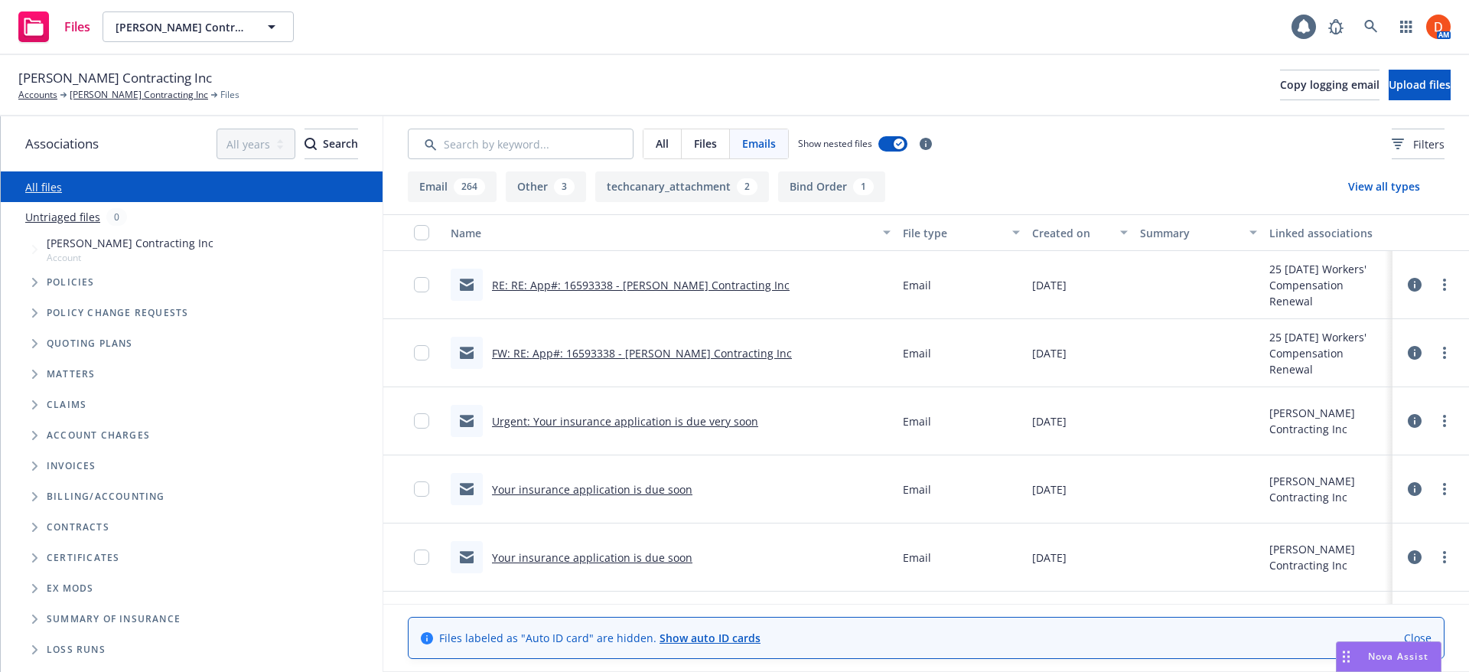
click at [683, 354] on link "FW: RE: App#: 16593338 - Mota Contracting Inc" at bounding box center [642, 353] width 300 height 15
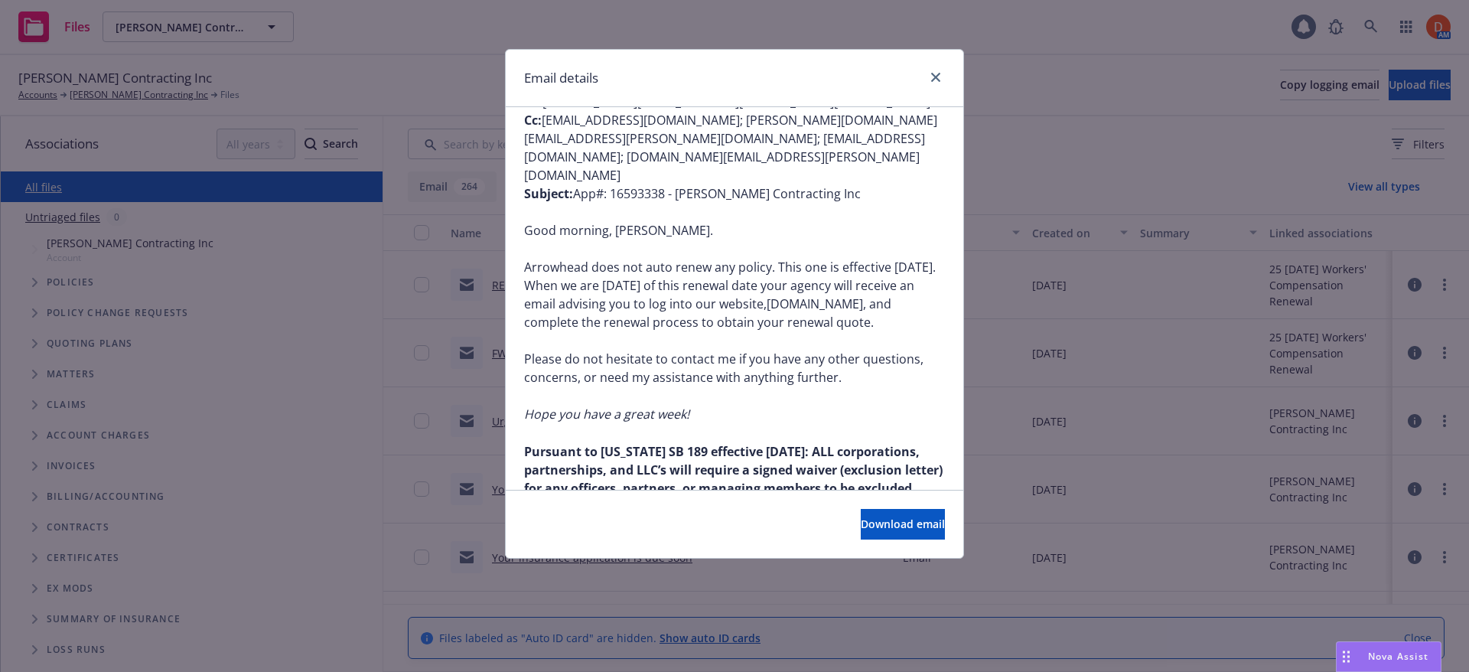
scroll to position [689, 0]
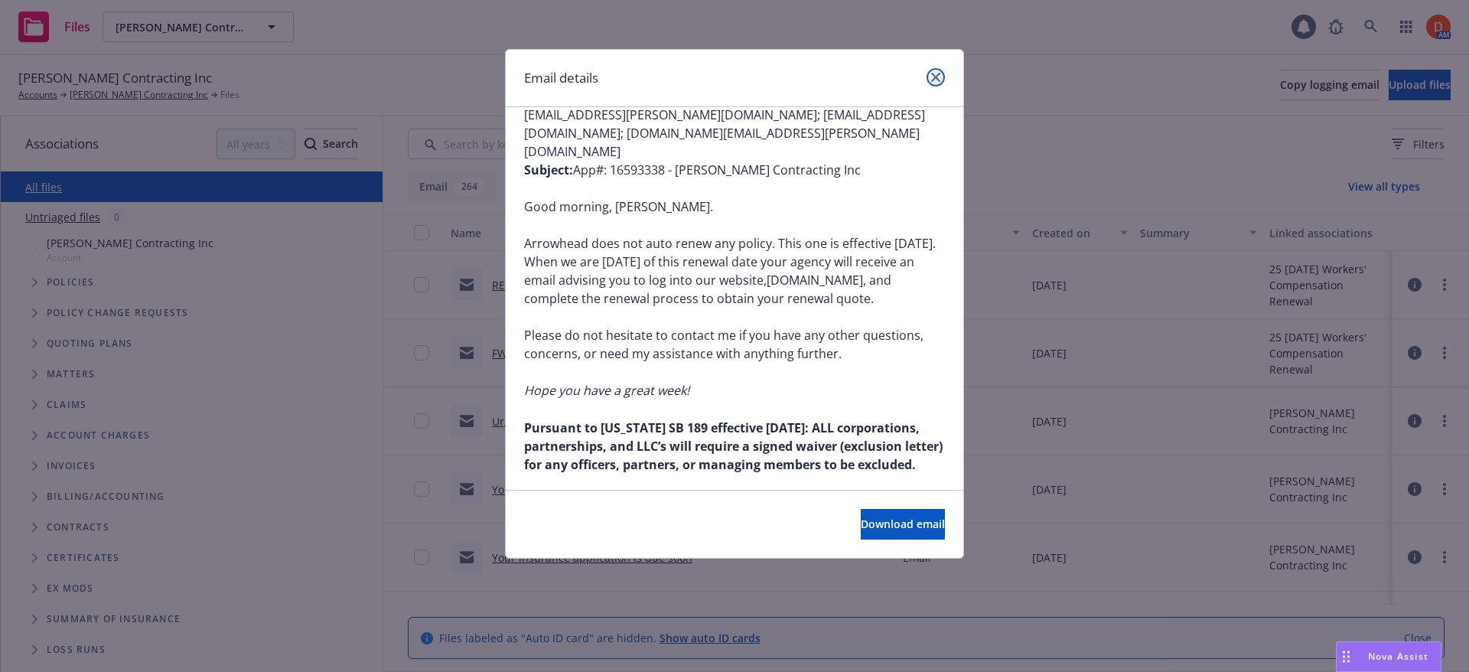
click at [930, 73] on link "close" at bounding box center [936, 77] width 18 height 18
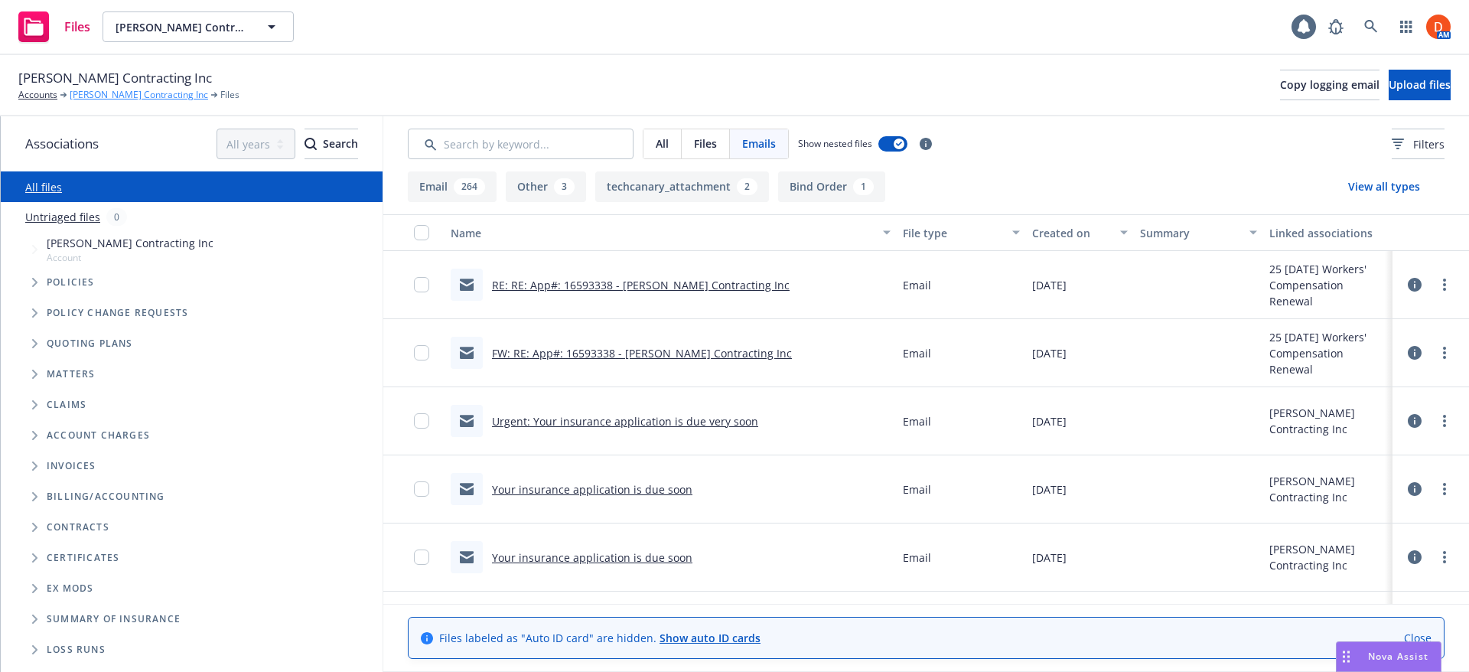
click at [108, 95] on link "Mota Contracting Inc" at bounding box center [139, 95] width 138 height 14
